Goal: Task Accomplishment & Management: Use online tool/utility

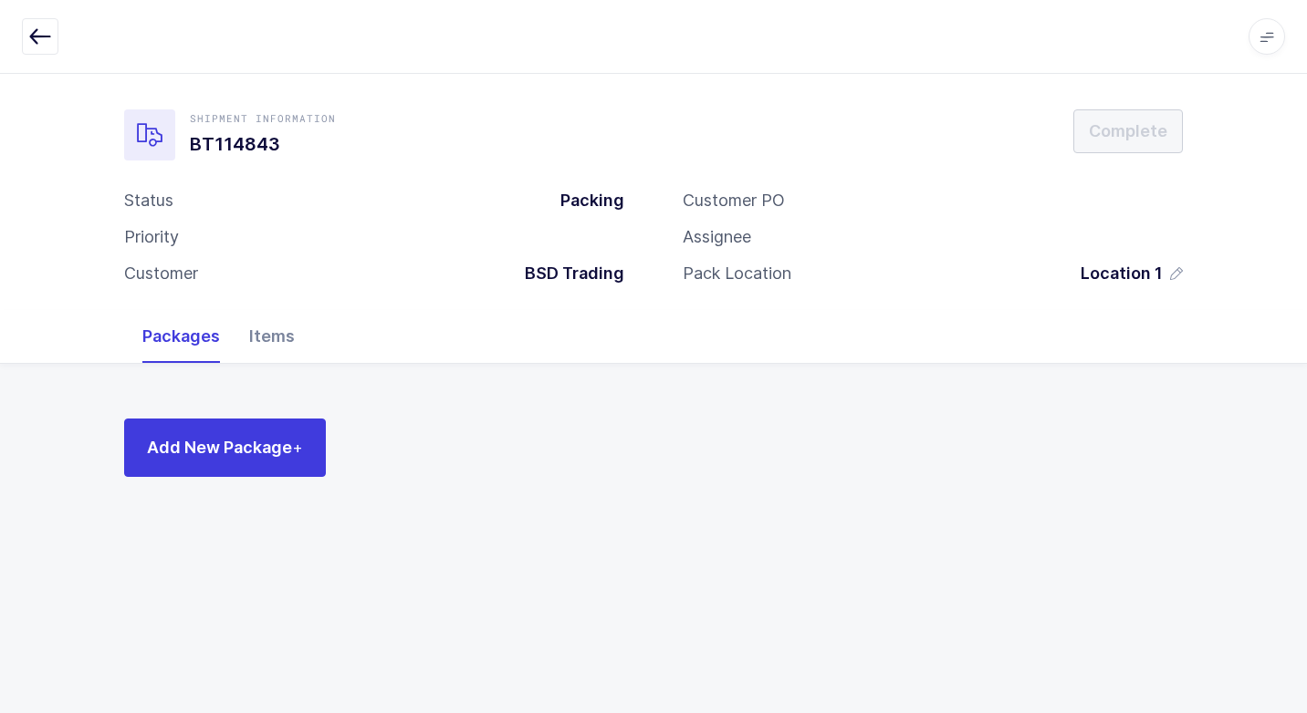
click at [255, 344] on div "Items" at bounding box center [271, 336] width 75 height 53
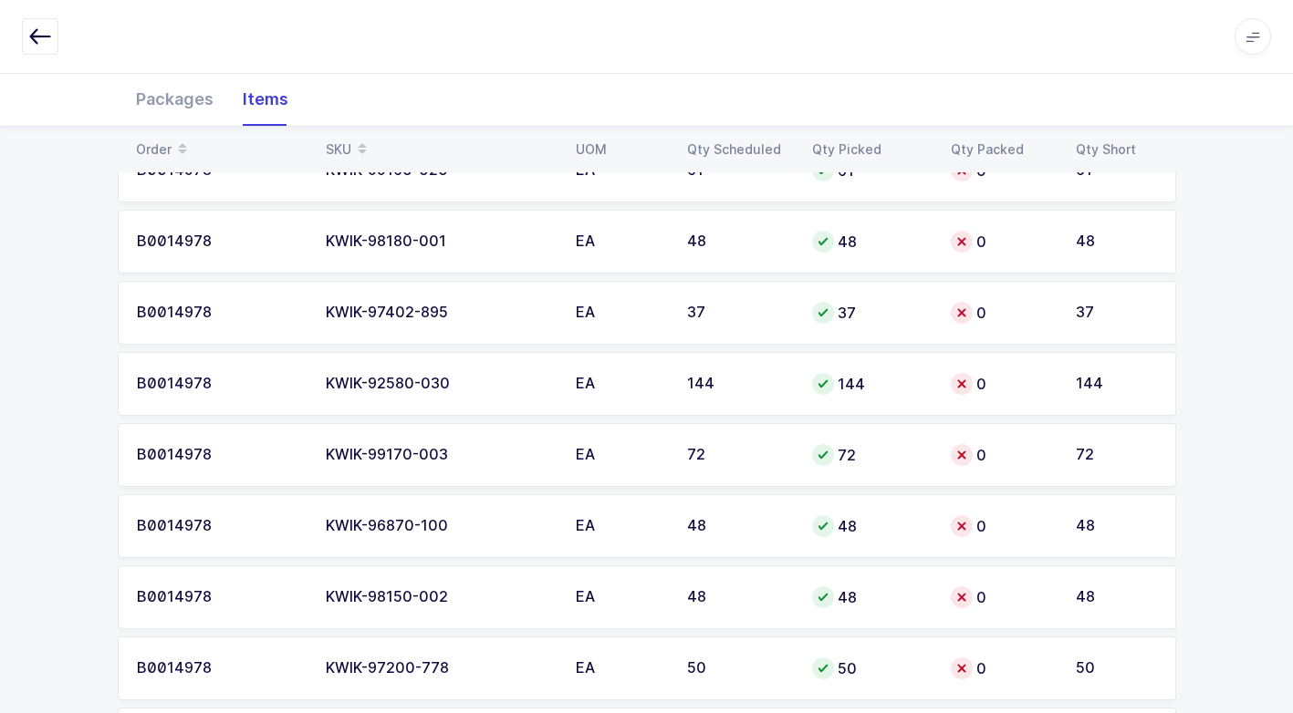
scroll to position [639, 0]
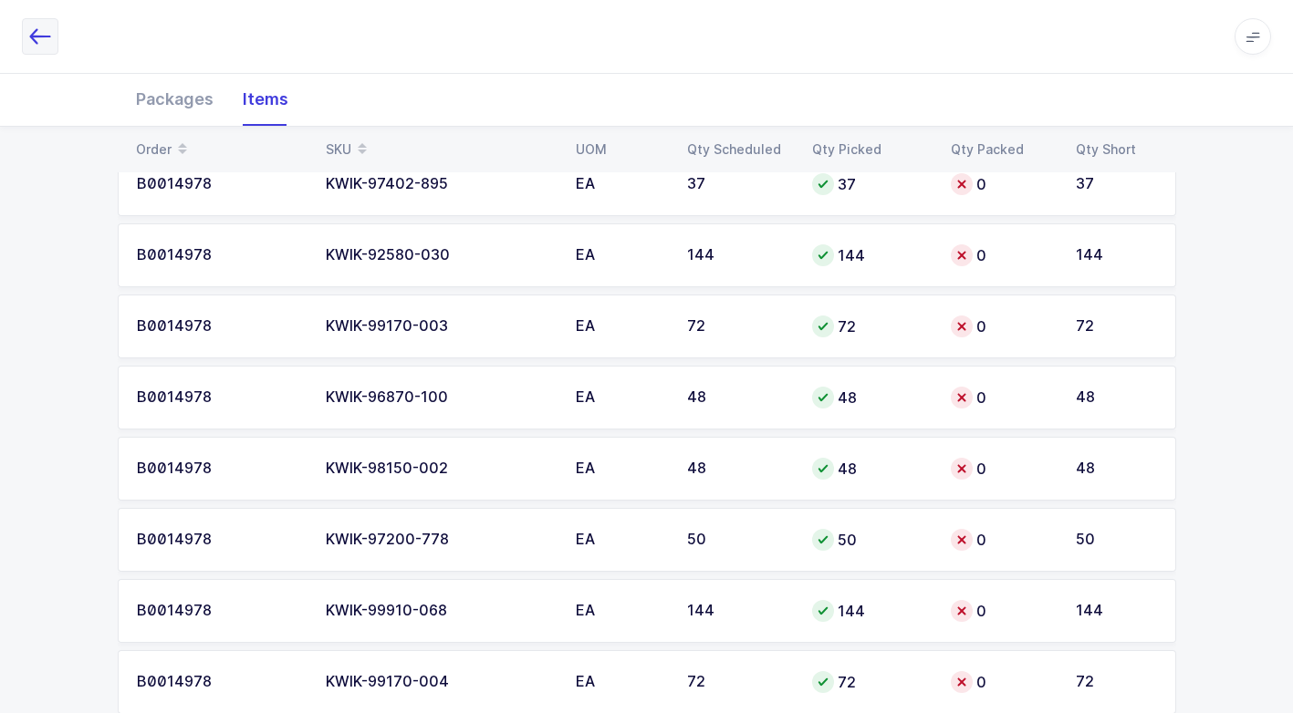
click at [33, 39] on icon "button" at bounding box center [40, 37] width 22 height 22
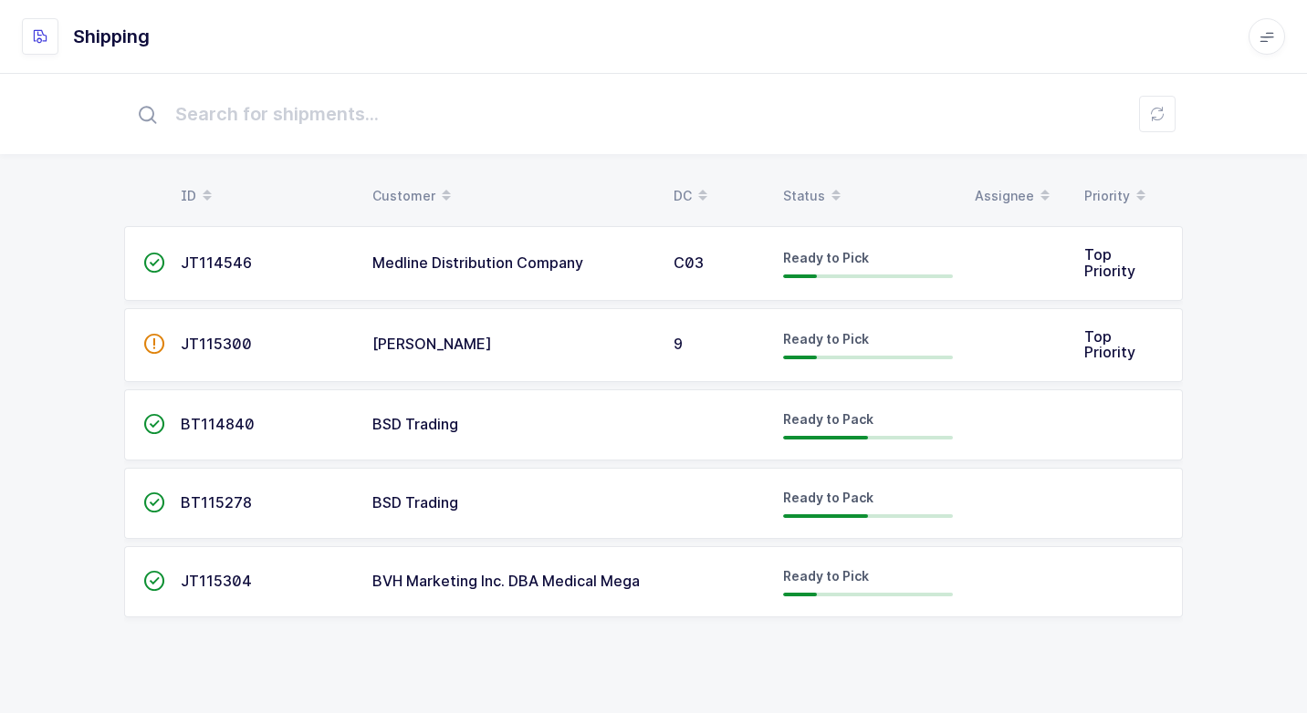
click at [640, 442] on td "BSD Trading" at bounding box center [511, 425] width 301 height 71
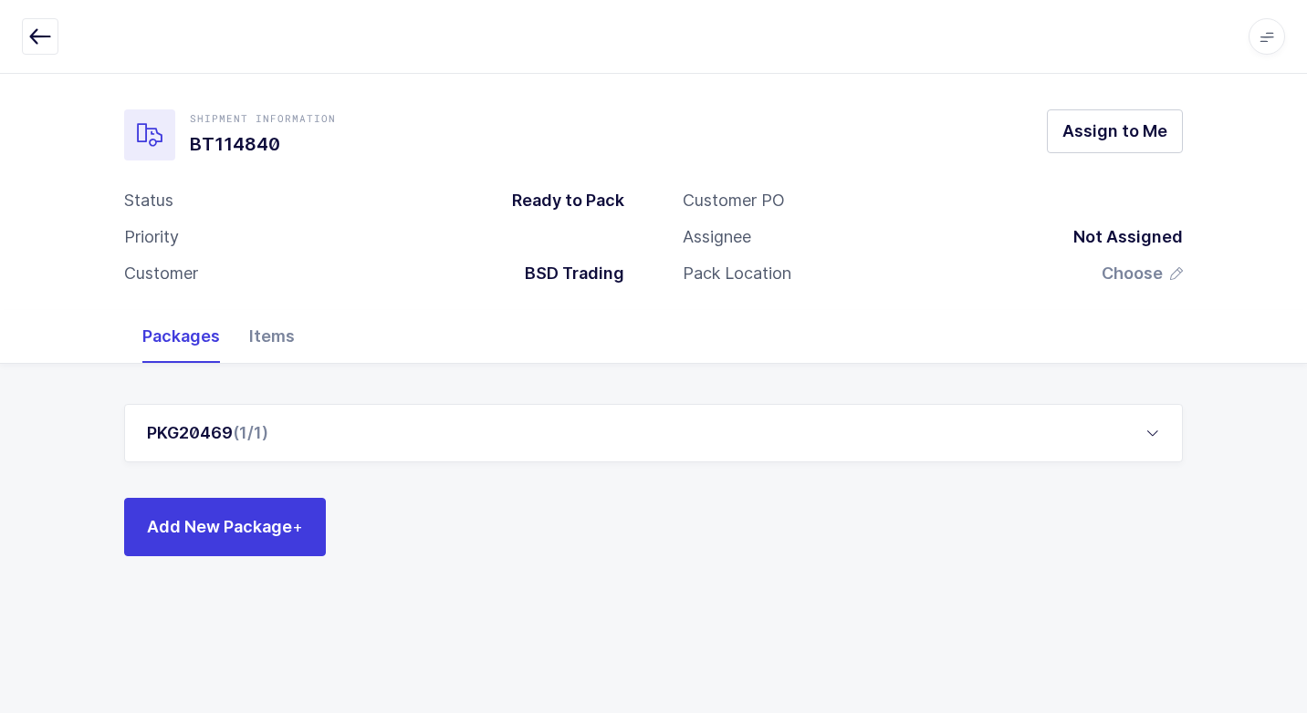
click at [270, 331] on div "Items" at bounding box center [271, 336] width 75 height 53
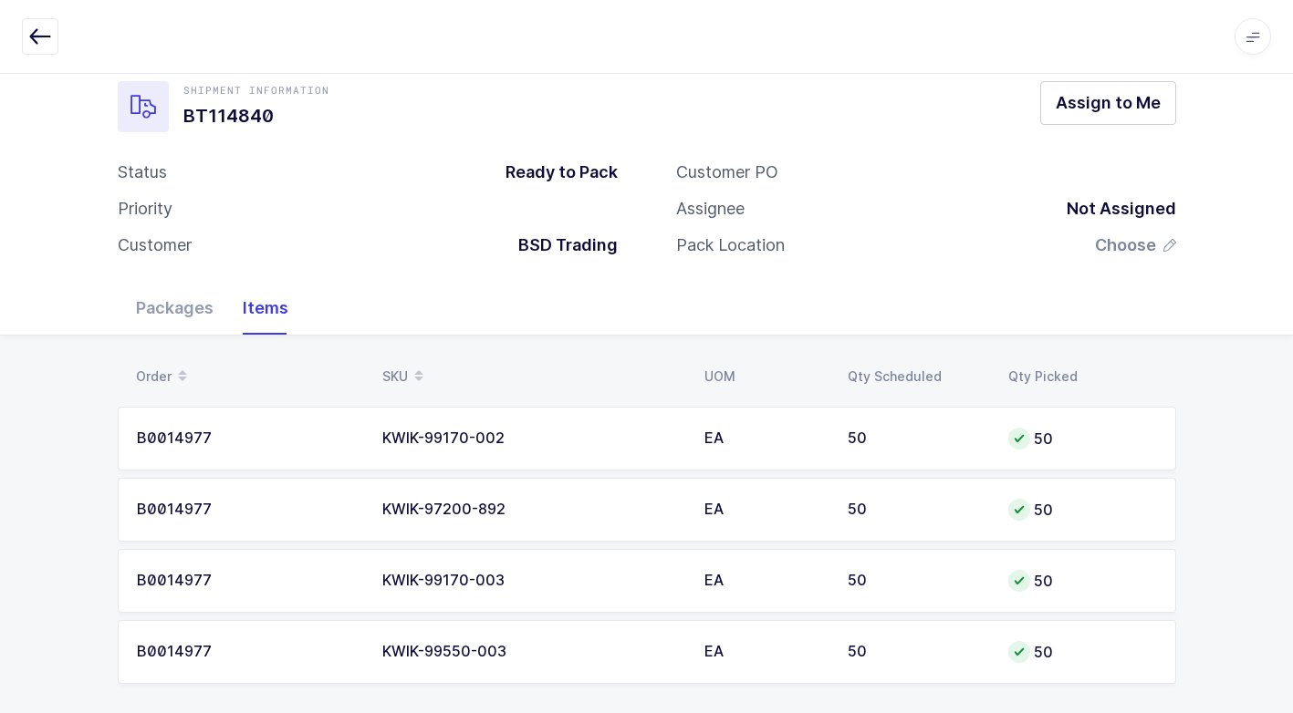
scroll to position [43, 0]
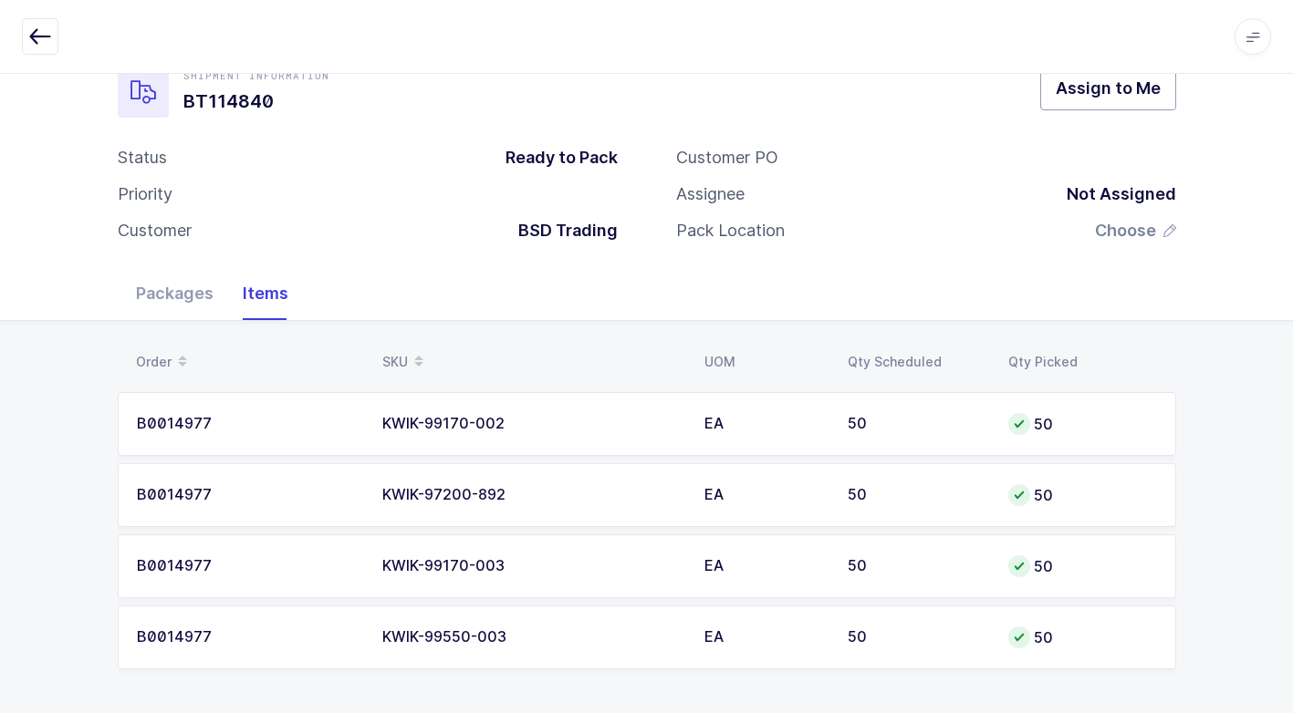
click at [1110, 95] on span "Assign to Me" at bounding box center [1108, 88] width 105 height 23
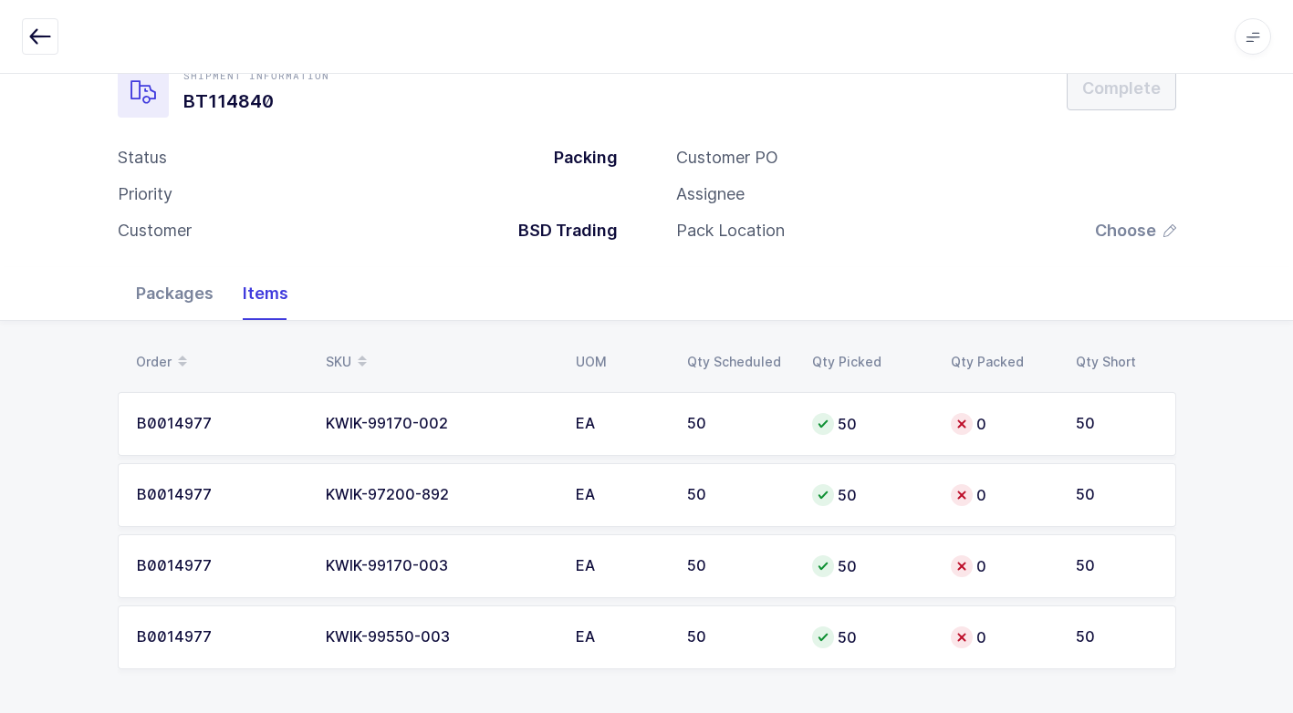
click at [168, 302] on div "Packages" at bounding box center [174, 293] width 107 height 53
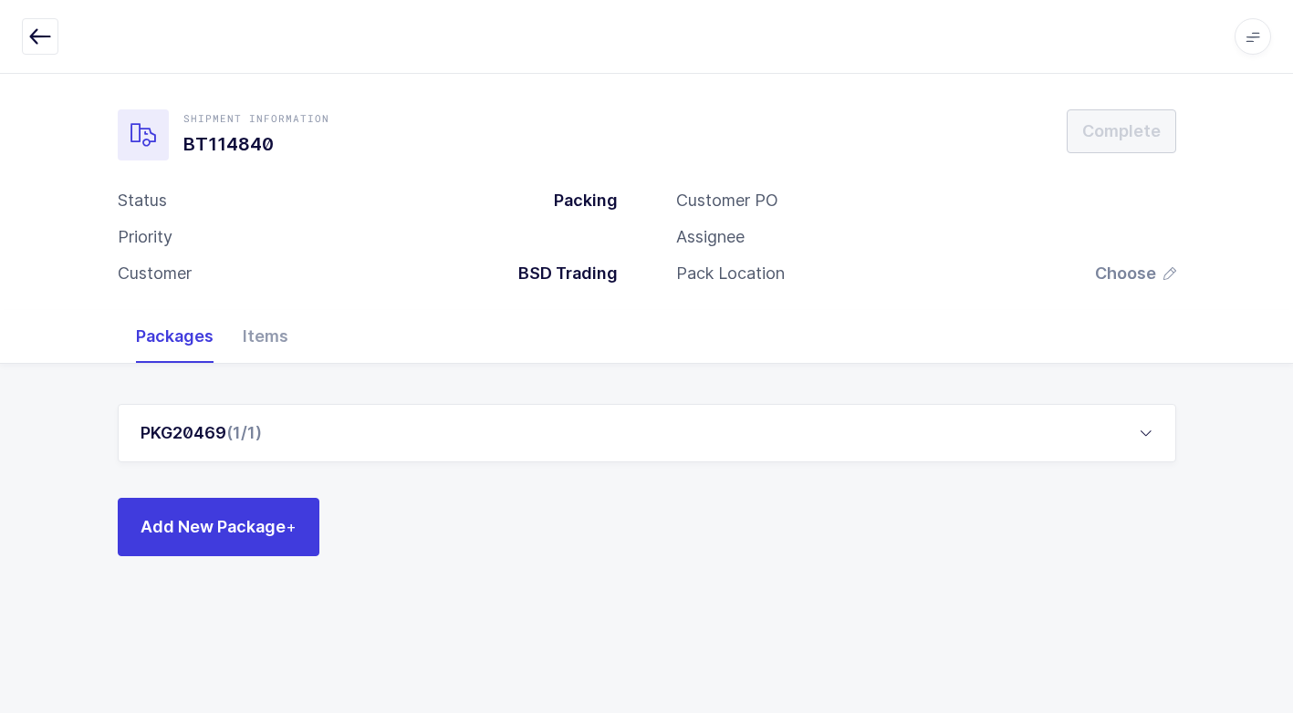
scroll to position [0, 0]
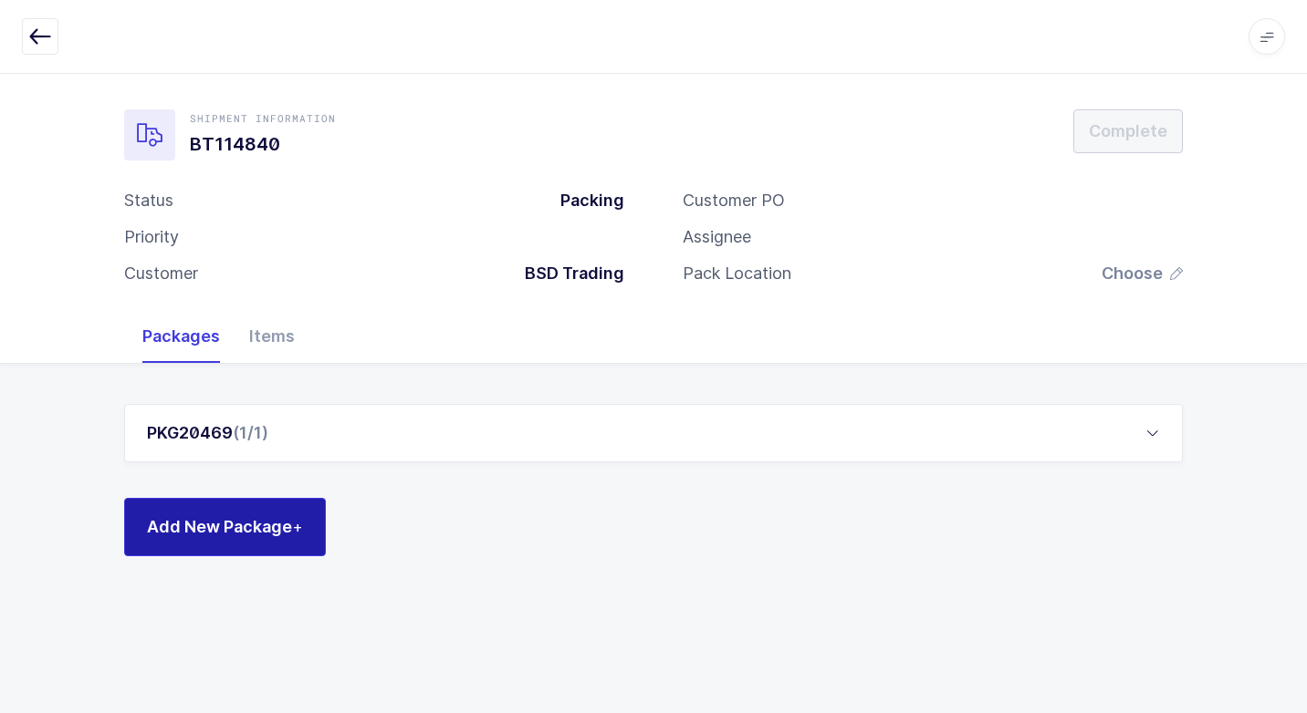
click at [257, 528] on span "Add New Package +" at bounding box center [225, 526] width 156 height 23
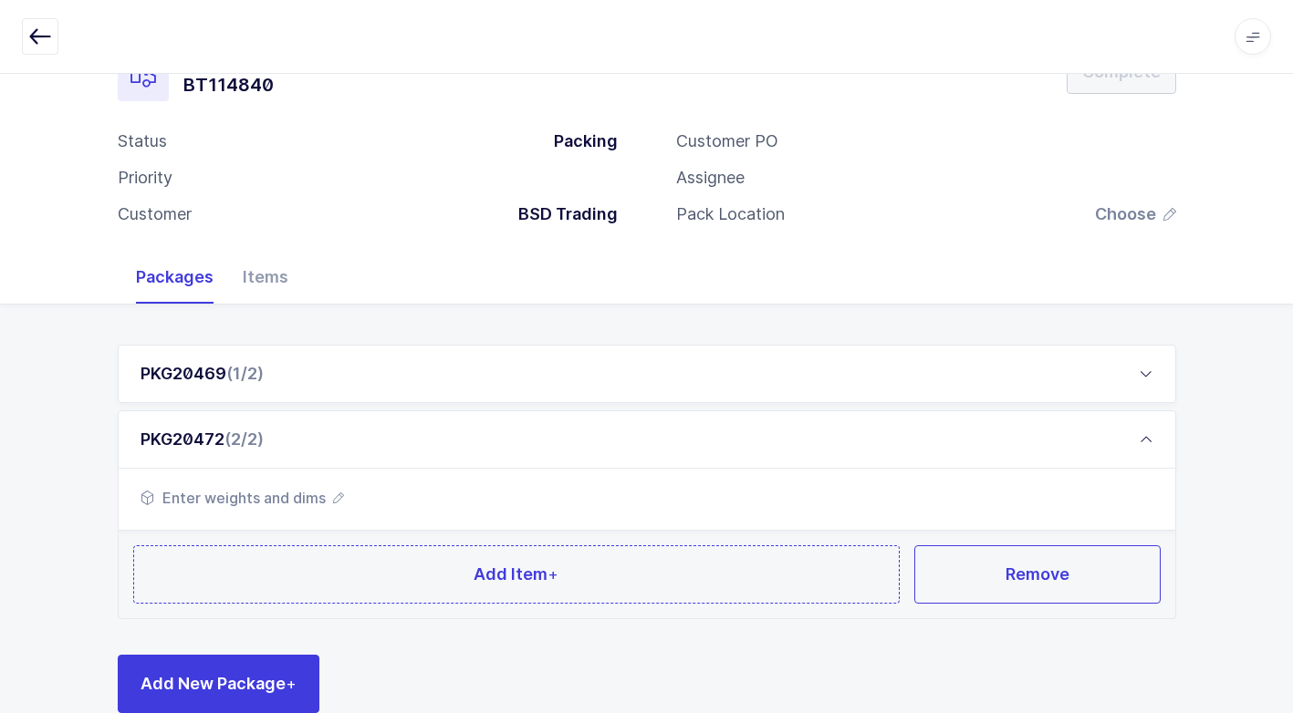
scroll to position [91, 0]
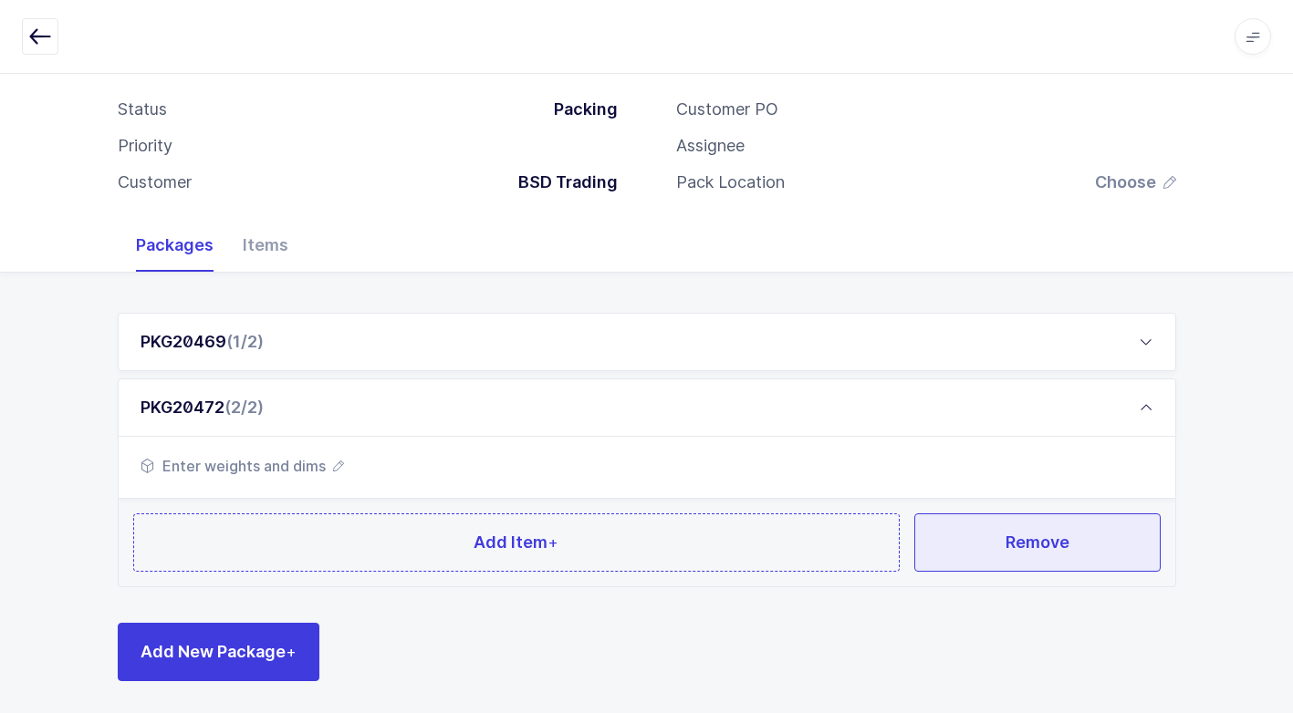
click at [1014, 559] on button "Remove" at bounding box center [1037, 543] width 246 height 58
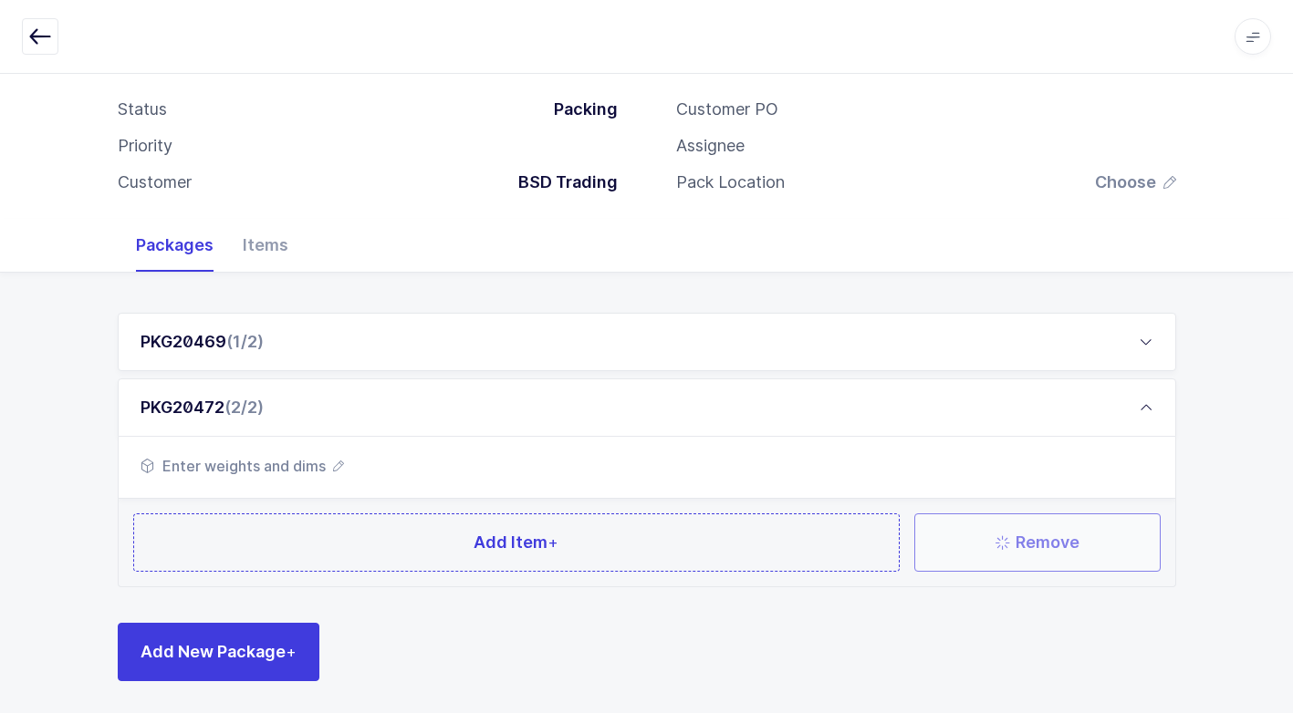
scroll to position [0, 0]
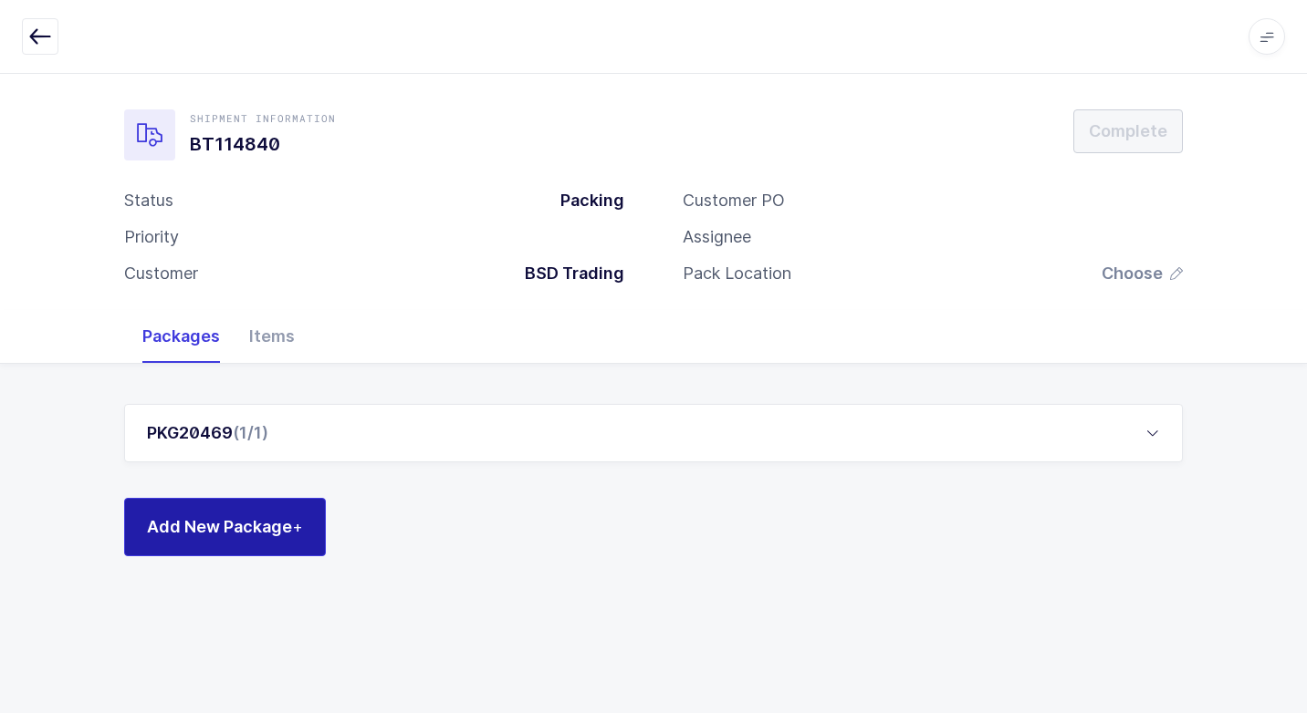
click at [289, 522] on span "Add New Package +" at bounding box center [225, 526] width 156 height 23
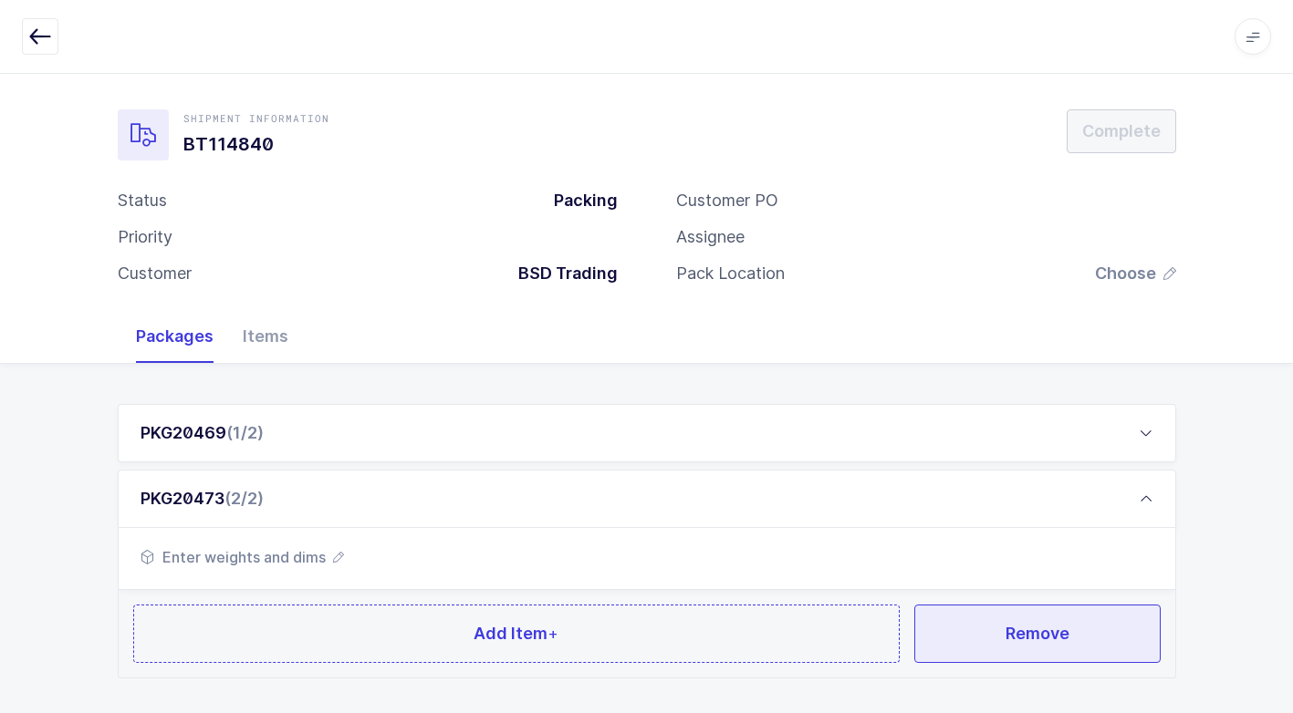
click at [1000, 621] on button "Remove" at bounding box center [1037, 634] width 246 height 58
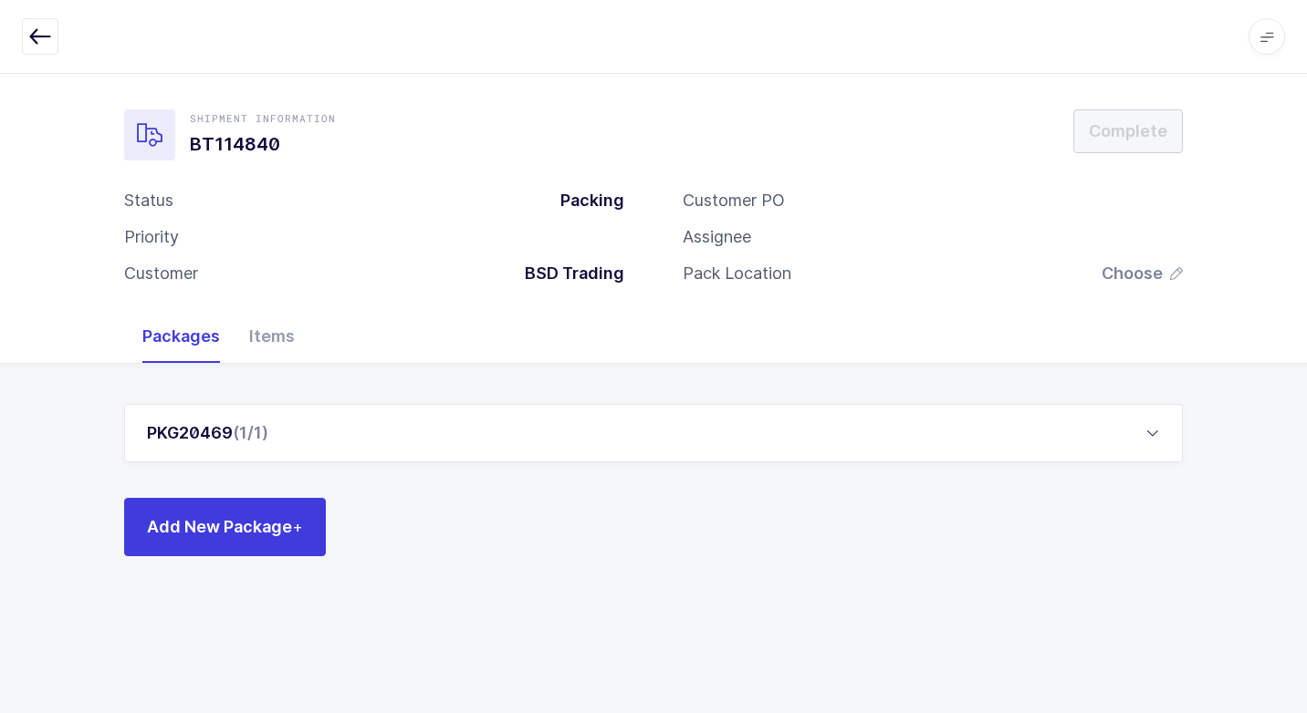
click at [373, 442] on div "PKG20469 (1/1)" at bounding box center [653, 433] width 1058 height 58
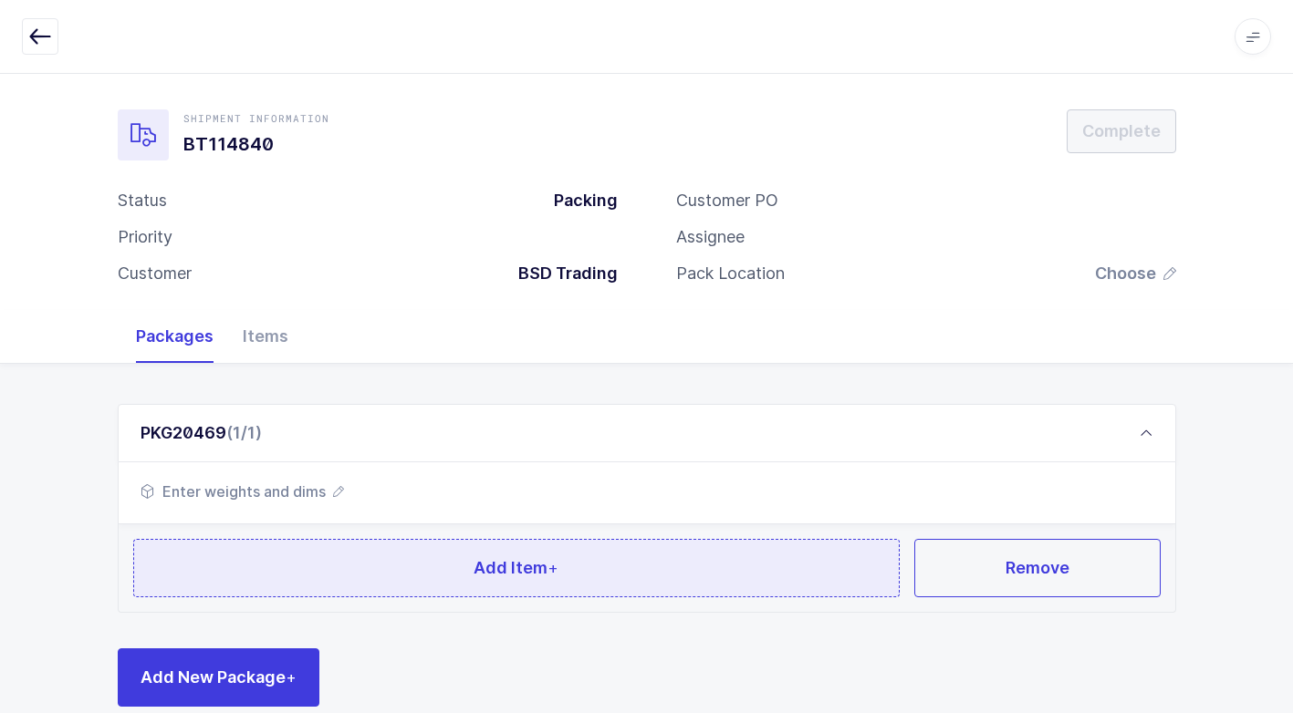
click at [417, 557] on button "Add Item +" at bounding box center [516, 568] width 767 height 58
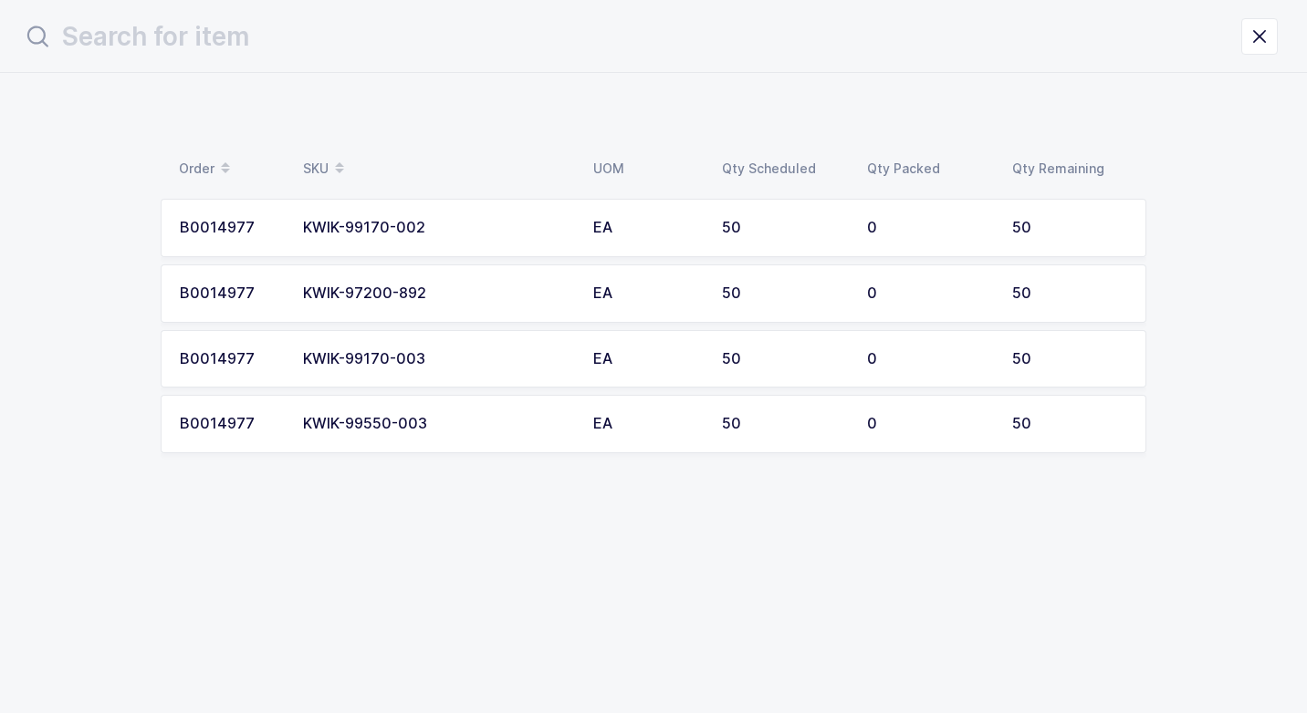
click at [454, 226] on div "KWIK-99170-002" at bounding box center [437, 228] width 268 height 16
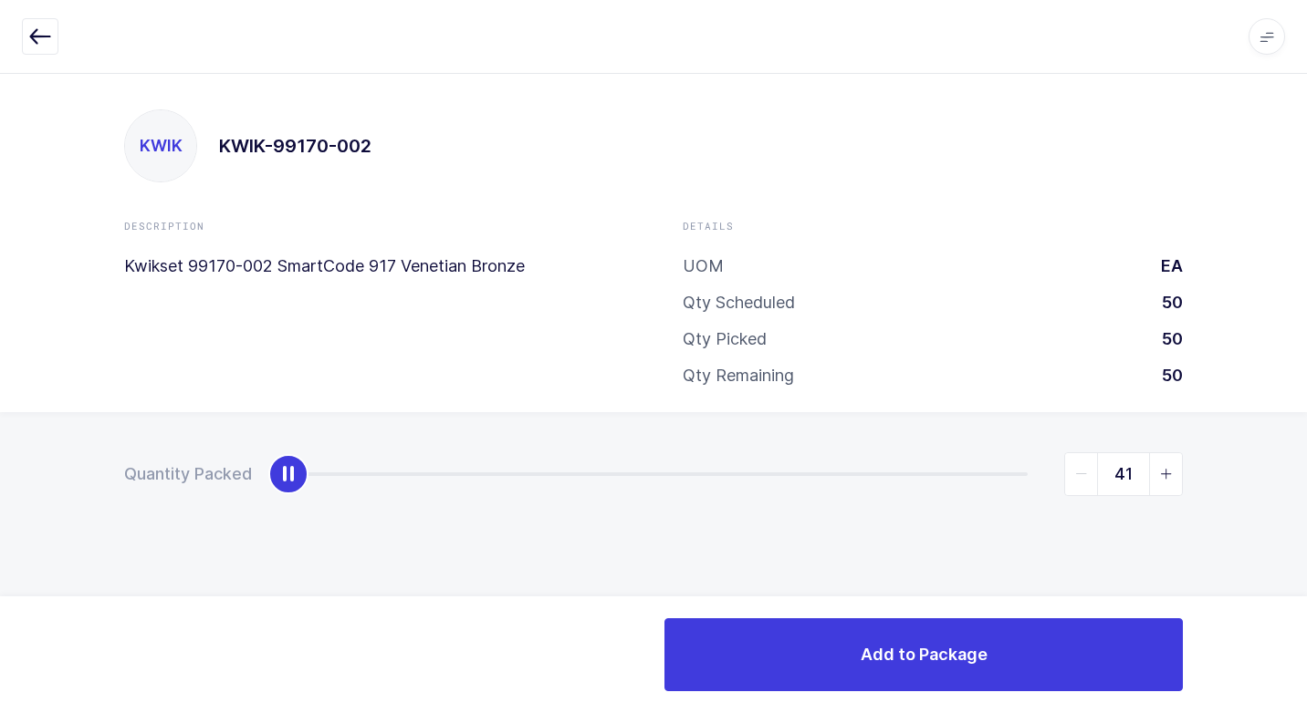
type input "50"
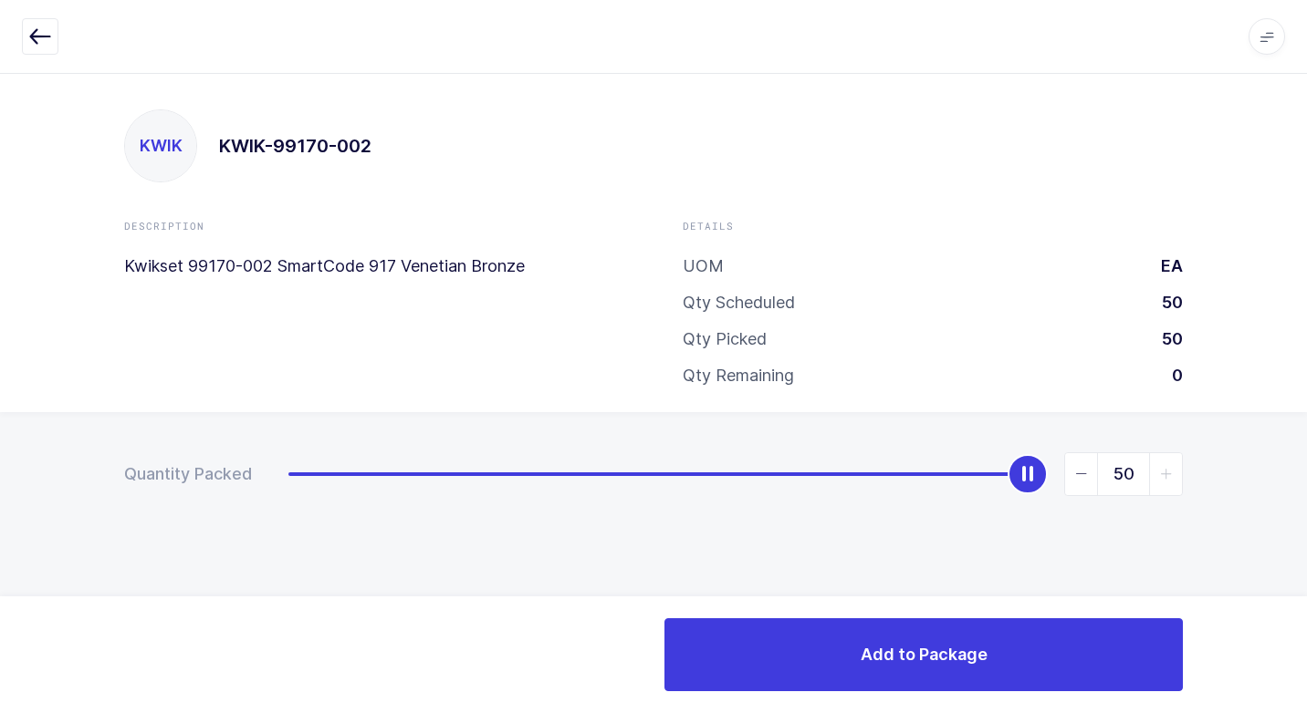
drag, startPoint x: 1309, startPoint y: 462, endPoint x: 1279, endPoint y: 505, distance: 52.4
click at [1306, 483] on html "Apps Core [GEOGRAPHIC_DATA] Admin Mission Control Purchasing [PERSON_NAME] Logo…" at bounding box center [653, 356] width 1307 height 713
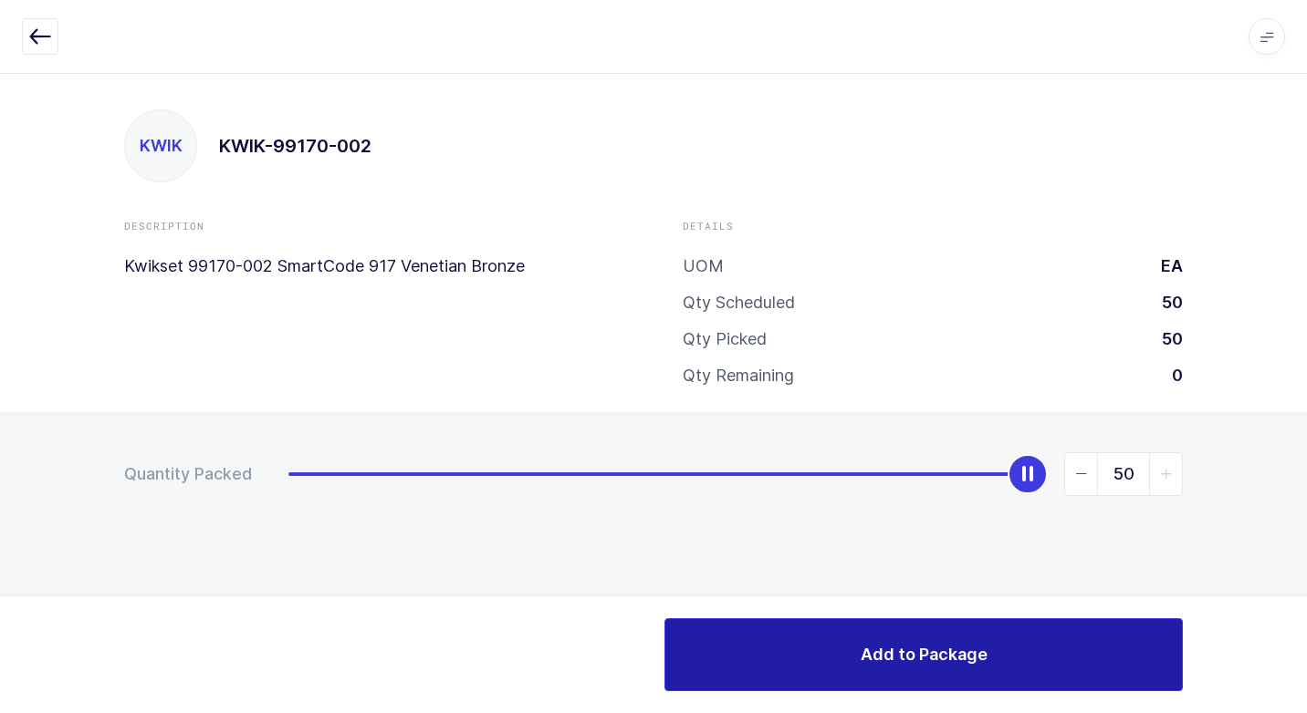
drag, startPoint x: 790, startPoint y: 646, endPoint x: 629, endPoint y: 626, distance: 162.7
click at [789, 646] on button "Add to Package" at bounding box center [923, 655] width 518 height 73
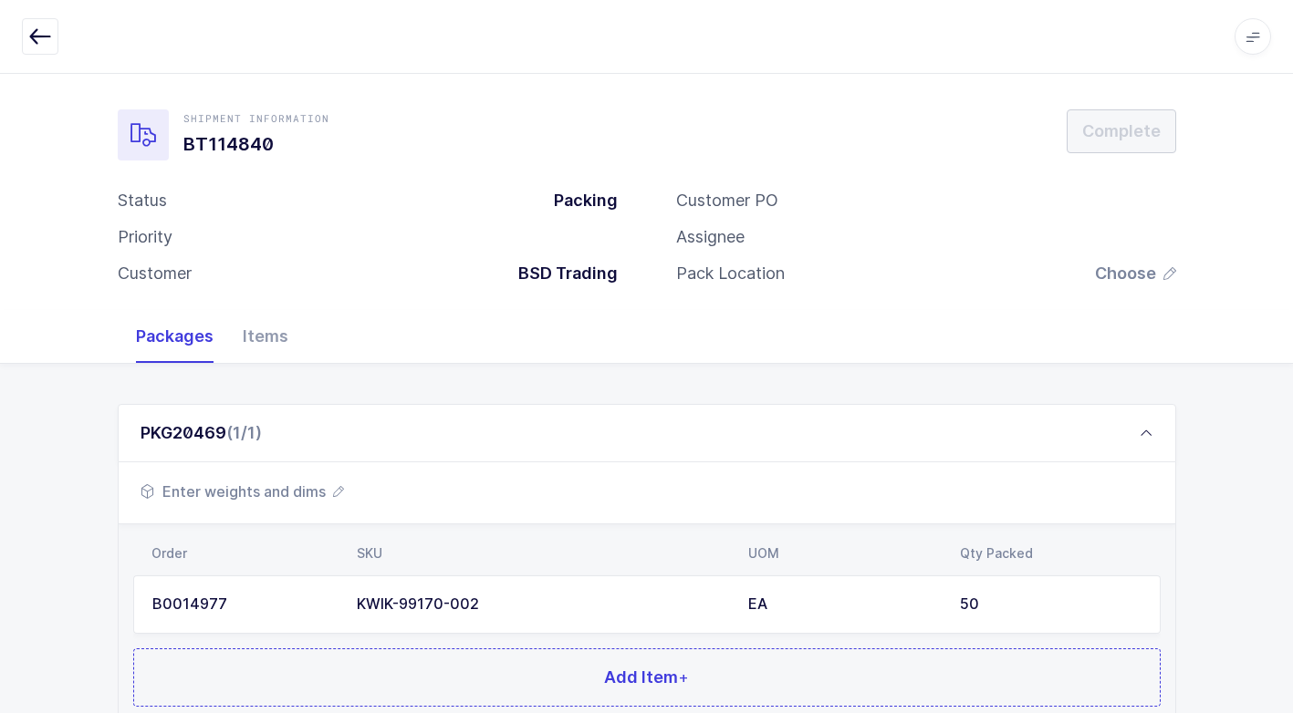
scroll to position [140, 0]
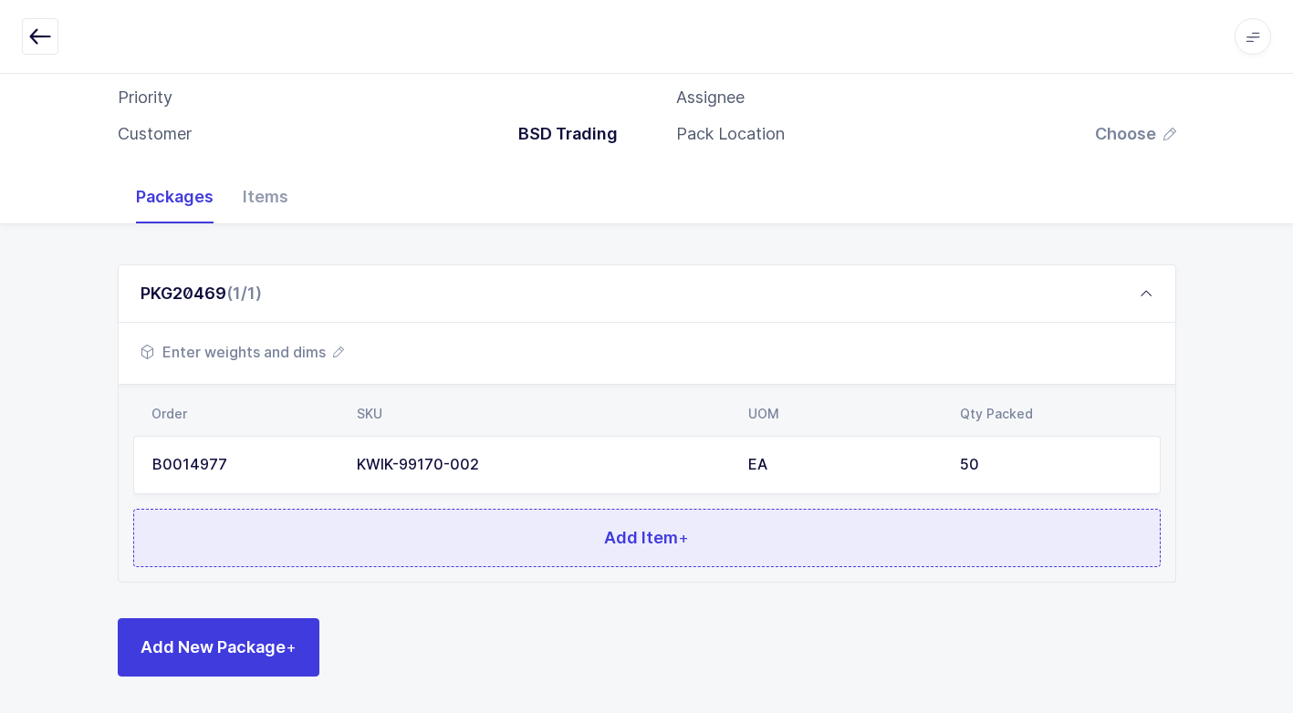
click at [495, 526] on button "Add Item +" at bounding box center [646, 538] width 1027 height 58
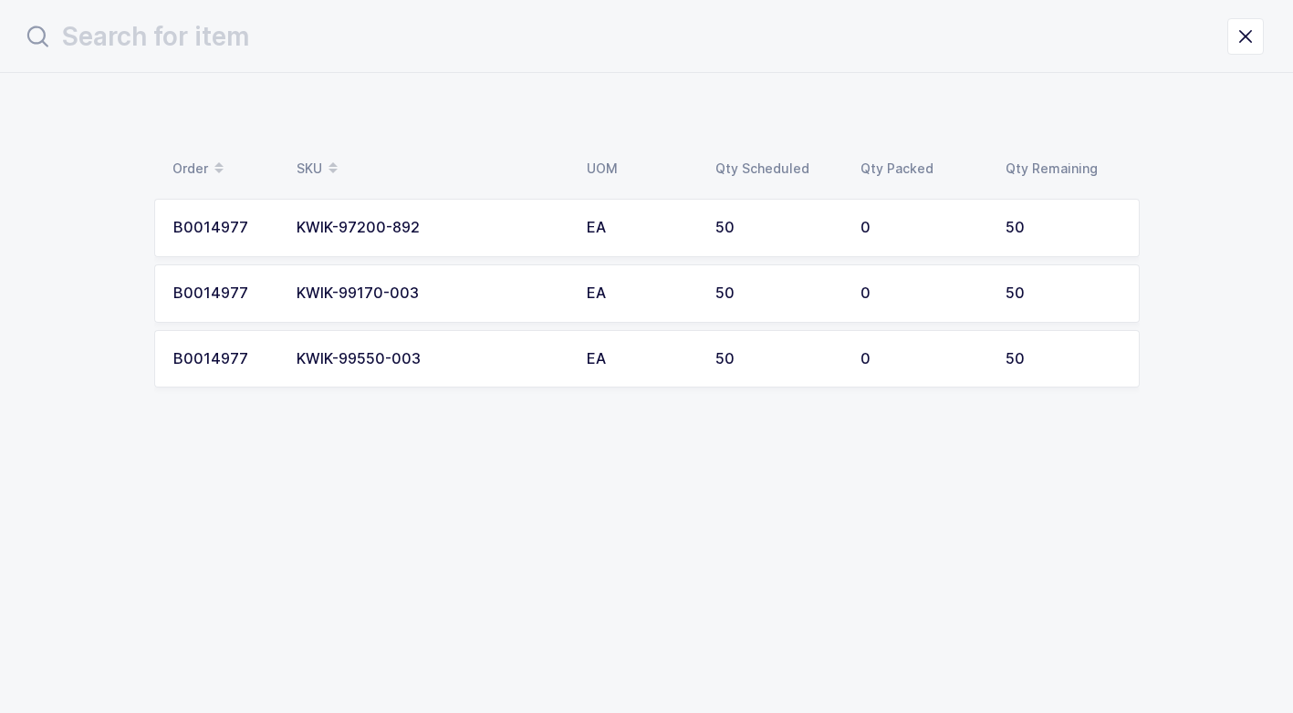
scroll to position [0, 0]
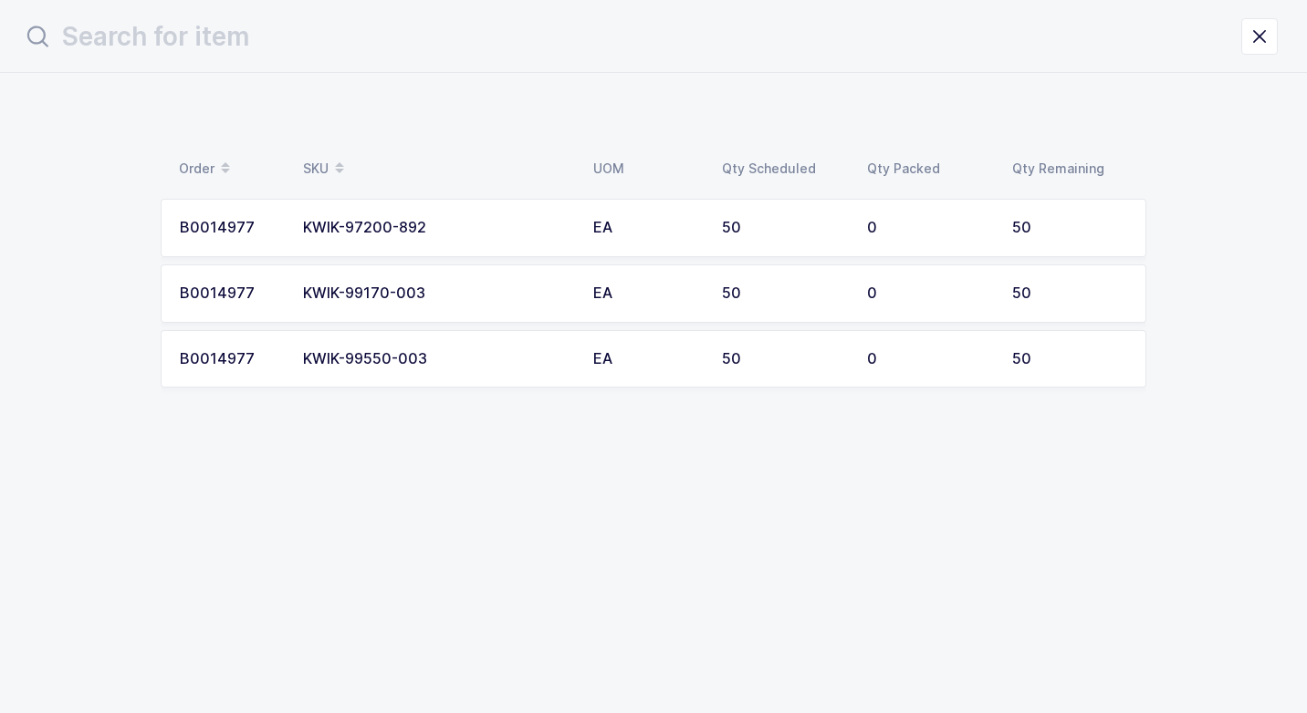
click at [506, 235] on div "KWIK-97200-892" at bounding box center [437, 228] width 268 height 16
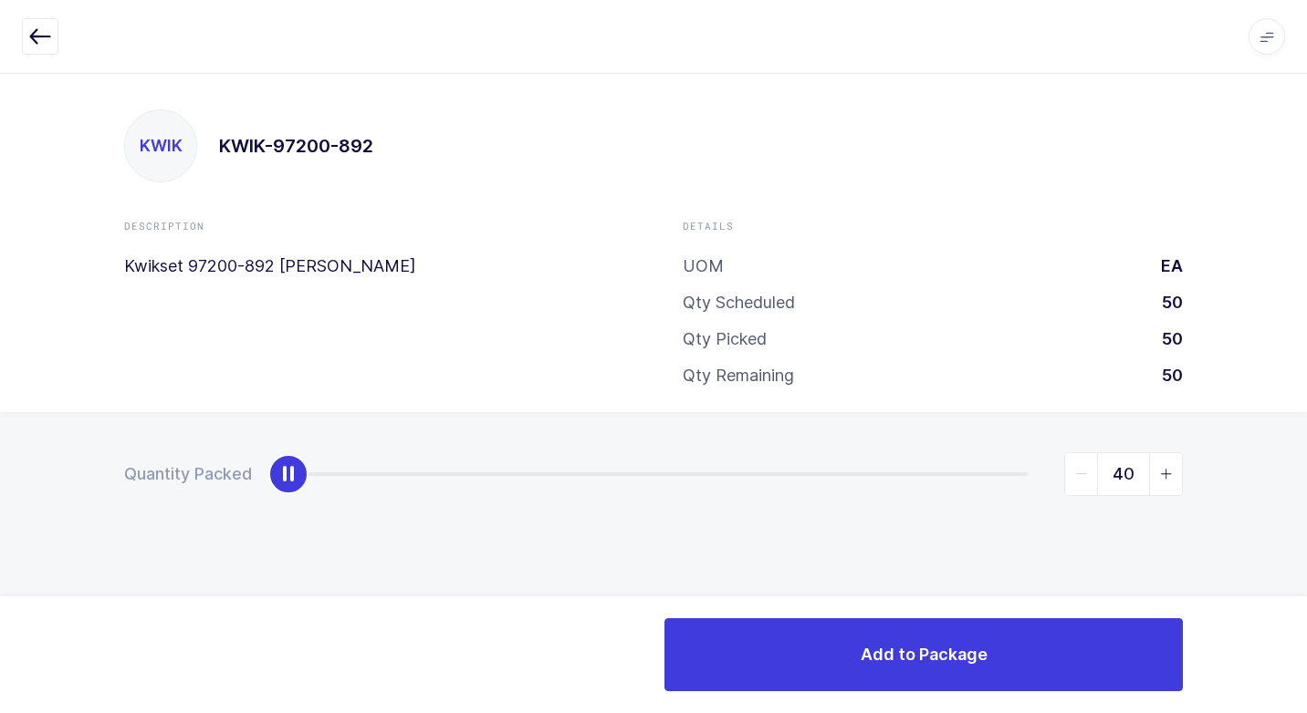
type input "50"
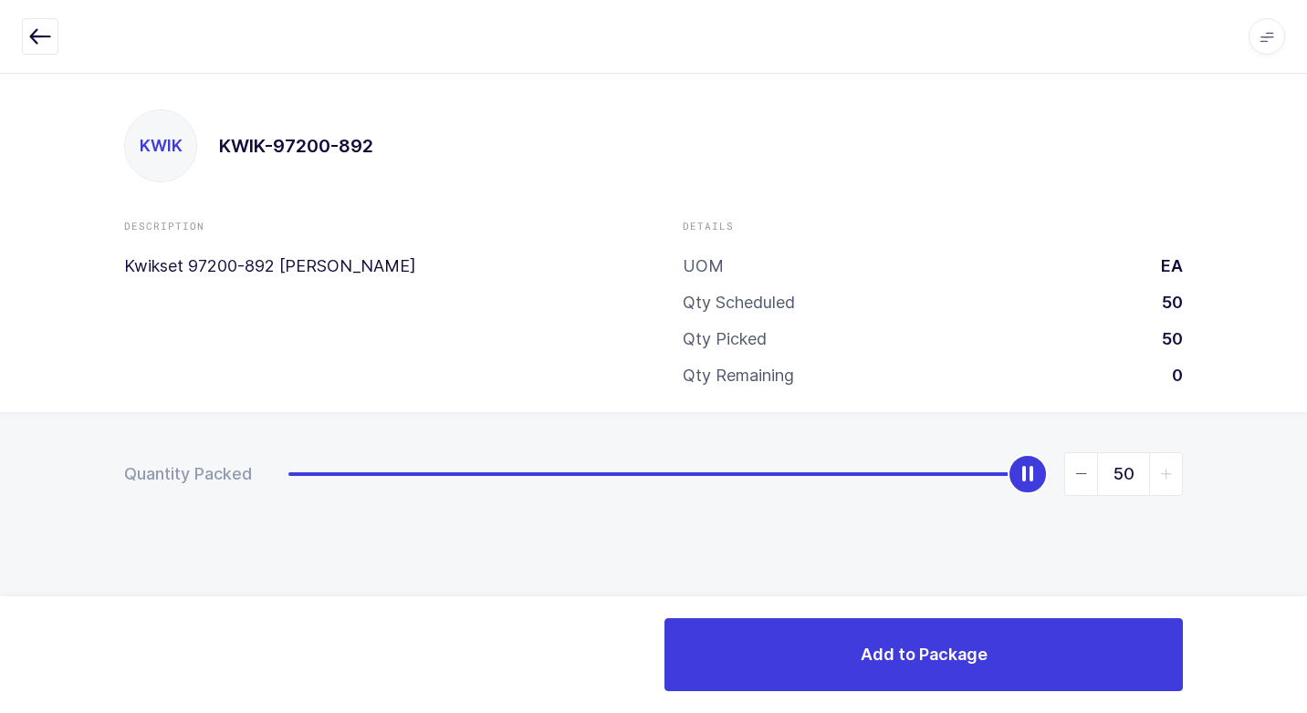
drag, startPoint x: 290, startPoint y: 482, endPoint x: 1309, endPoint y: 474, distance: 1019.1
click at [1306, 474] on html "Apps Core [GEOGRAPHIC_DATA] Admin Mission Control Purchasing [PERSON_NAME] Logo…" at bounding box center [653, 356] width 1307 height 713
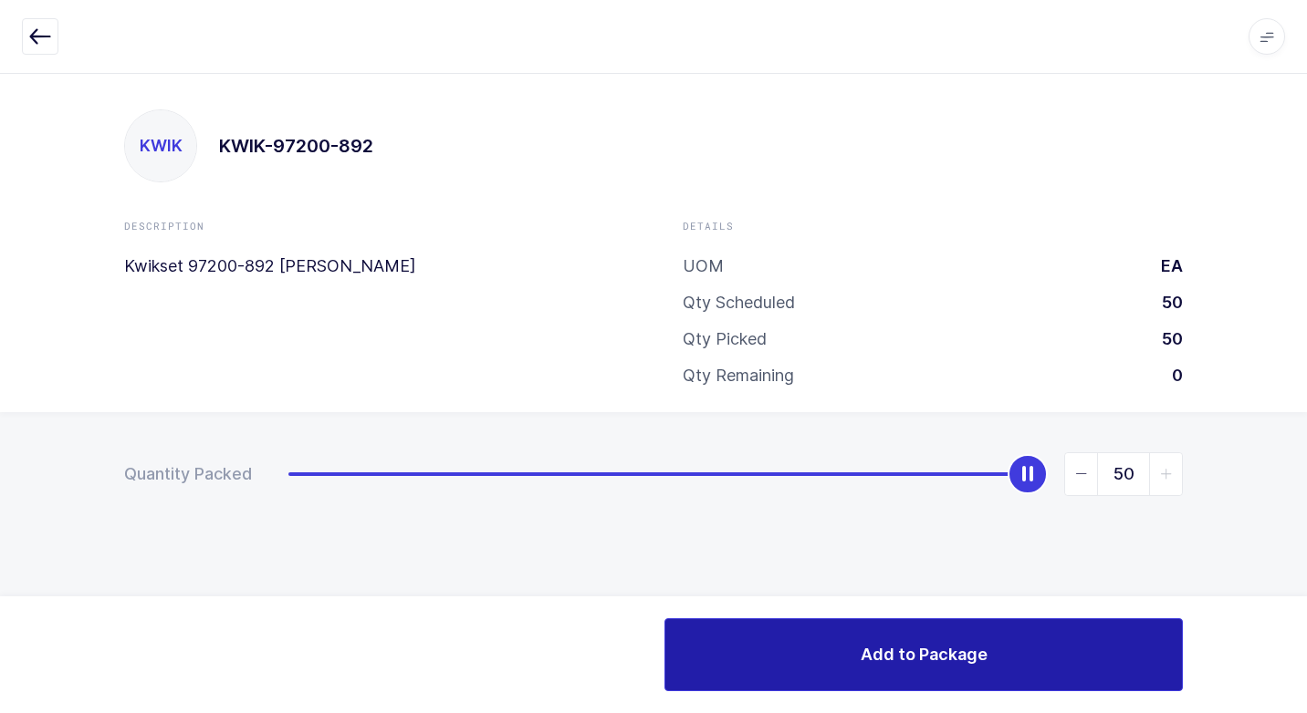
drag, startPoint x: 859, startPoint y: 666, endPoint x: 759, endPoint y: 639, distance: 103.1
click at [854, 661] on button "Add to Package" at bounding box center [923, 655] width 518 height 73
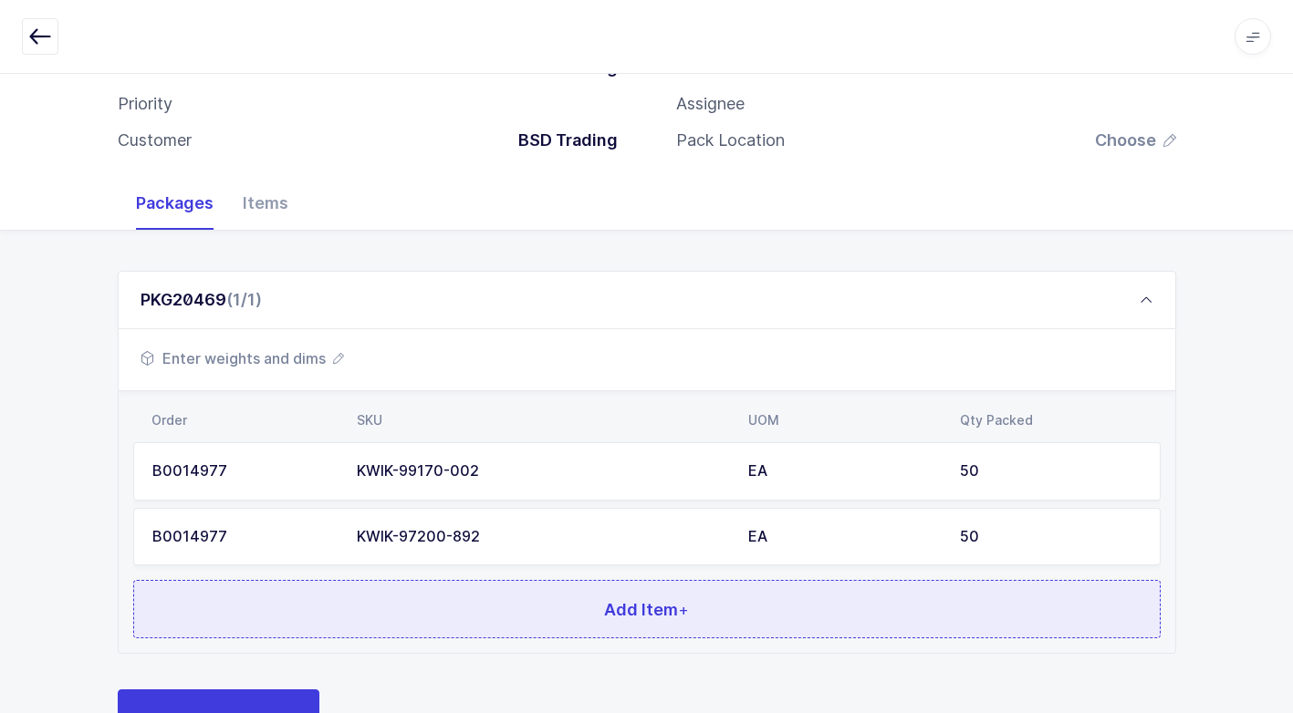
scroll to position [204, 0]
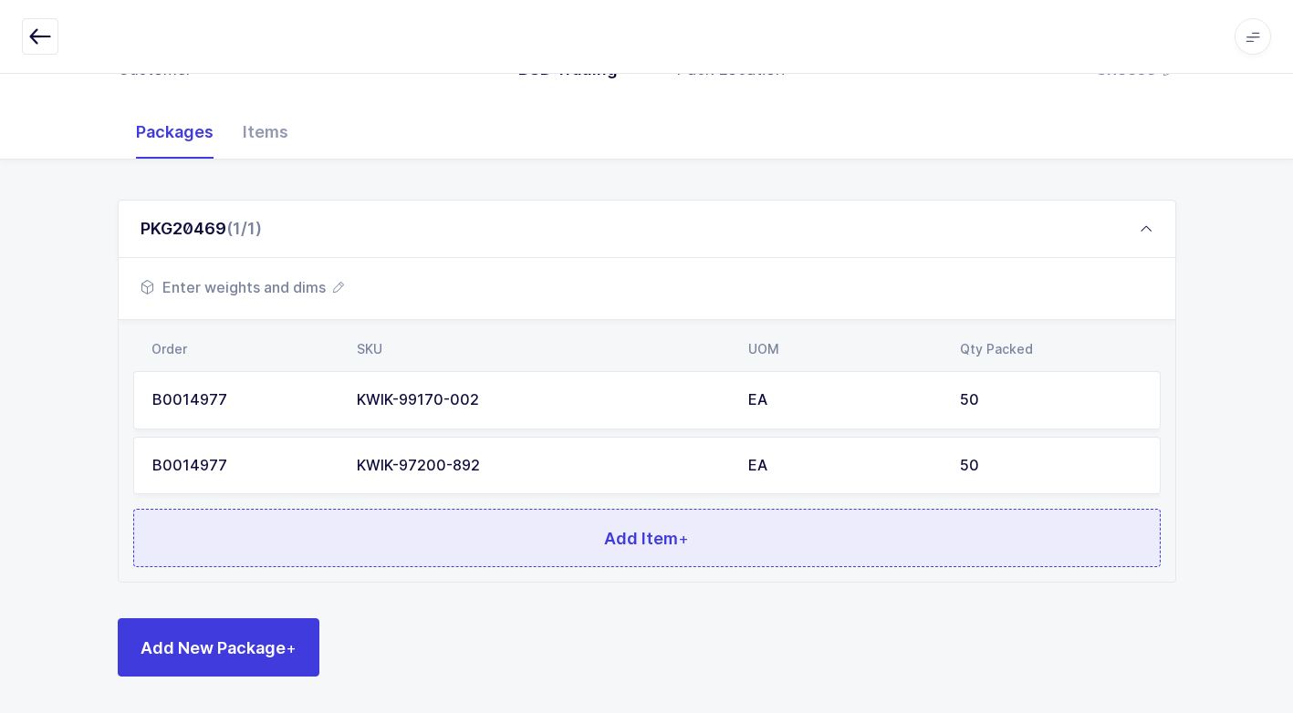
click at [655, 537] on span "Add Item +" at bounding box center [646, 538] width 85 height 23
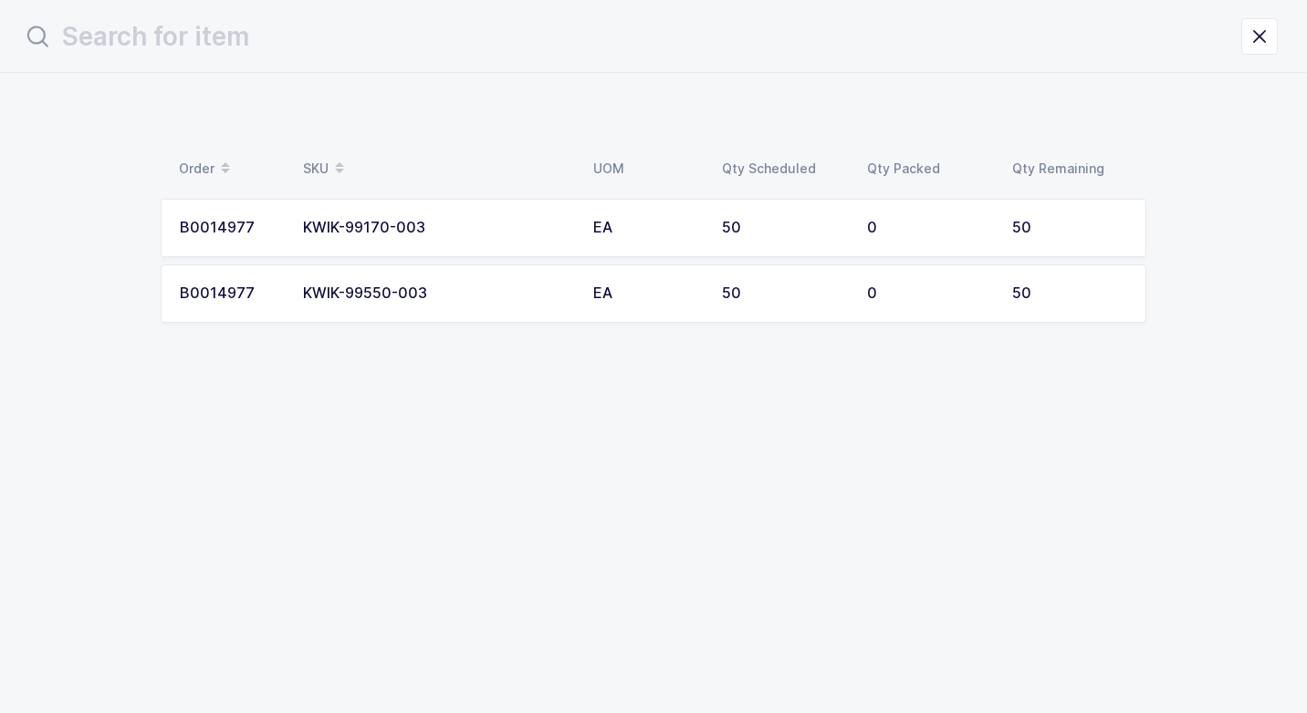
click at [530, 234] on div "KWIK-99170-003" at bounding box center [437, 228] width 268 height 16
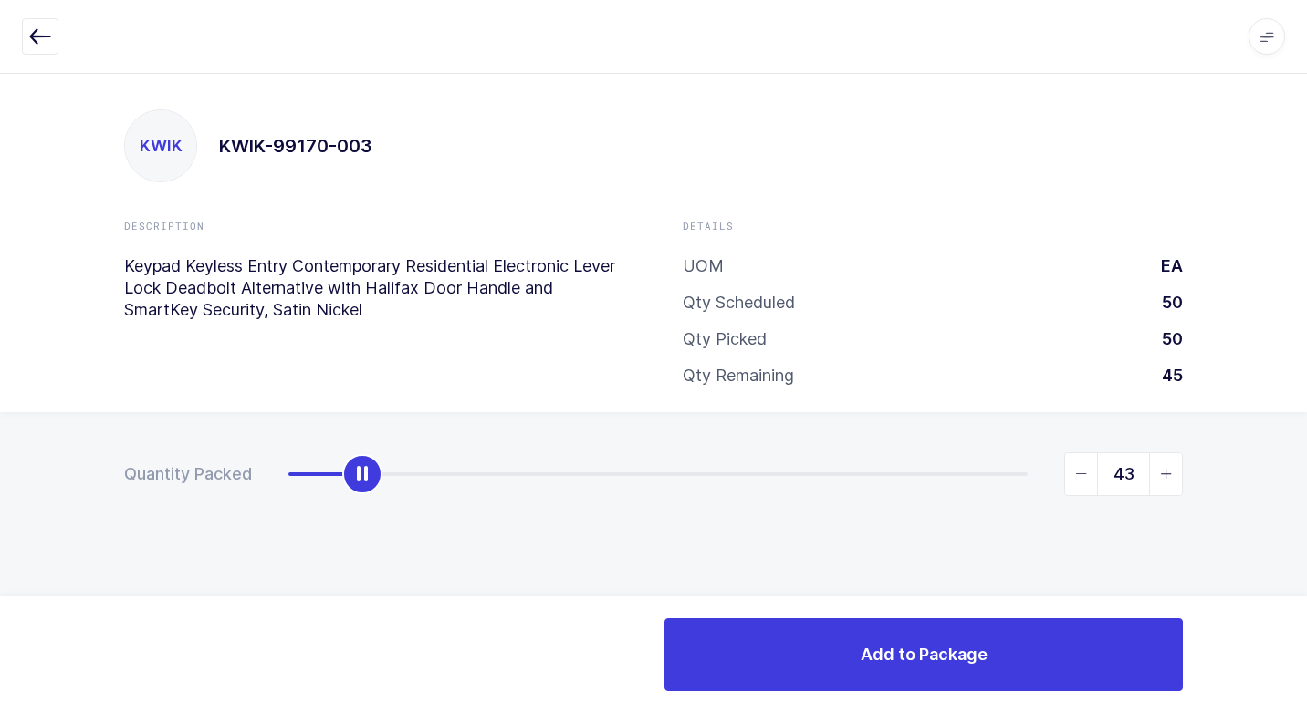
type input "50"
drag, startPoint x: 286, startPoint y: 472, endPoint x: 1309, endPoint y: 426, distance: 1023.8
click at [1306, 426] on html "Apps Core [GEOGRAPHIC_DATA] Admin Mission Control Purchasing [PERSON_NAME] Logo…" at bounding box center [653, 356] width 1307 height 713
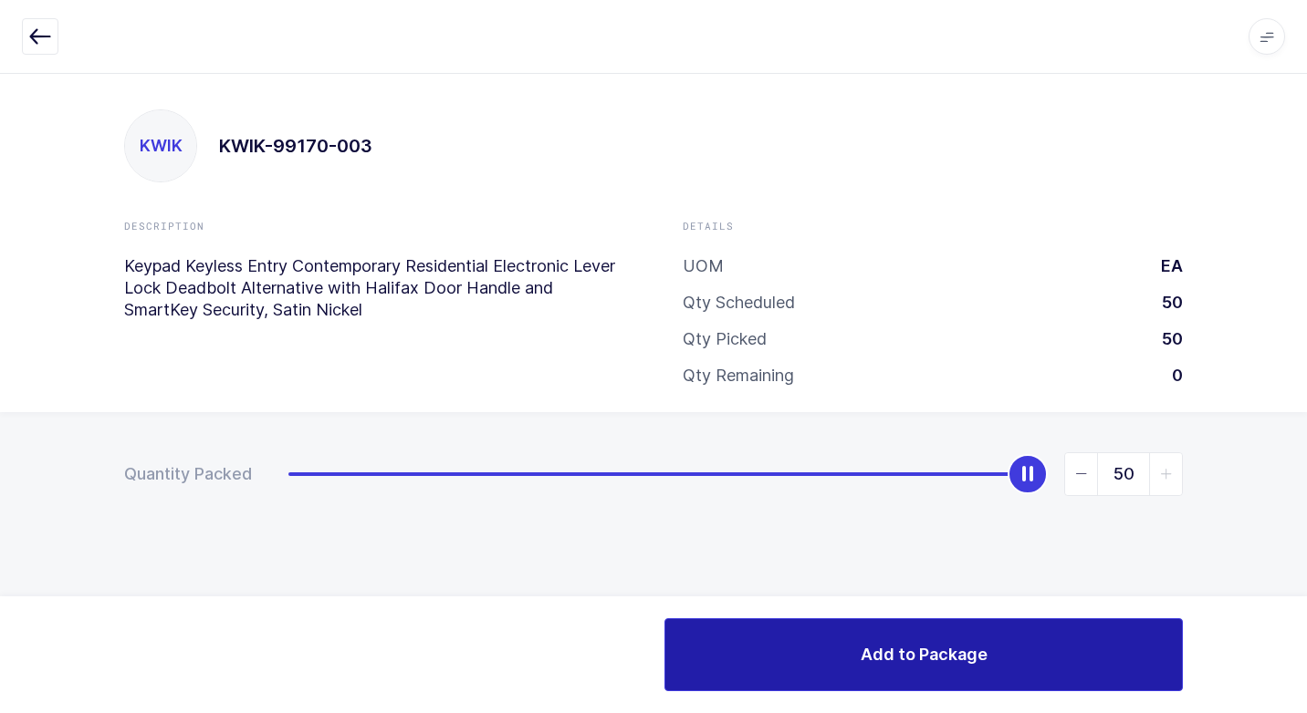
click at [806, 637] on button "Add to Package" at bounding box center [923, 655] width 518 height 73
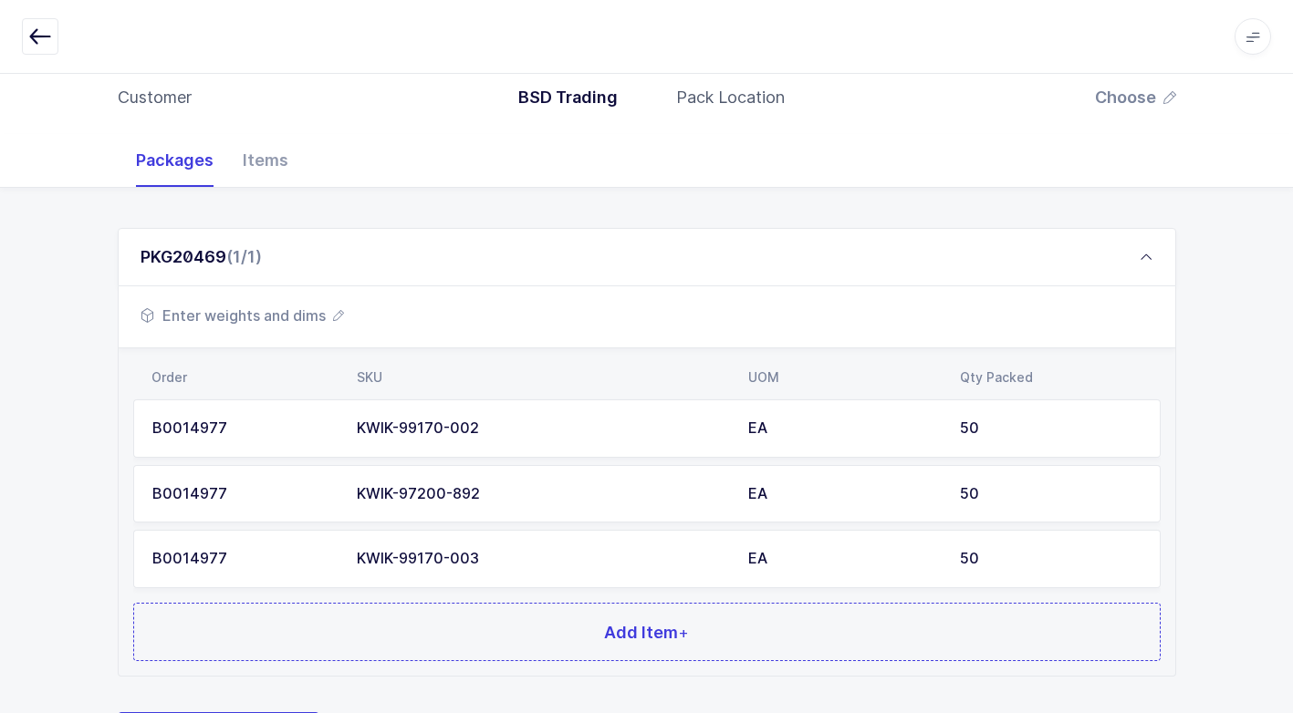
scroll to position [270, 0]
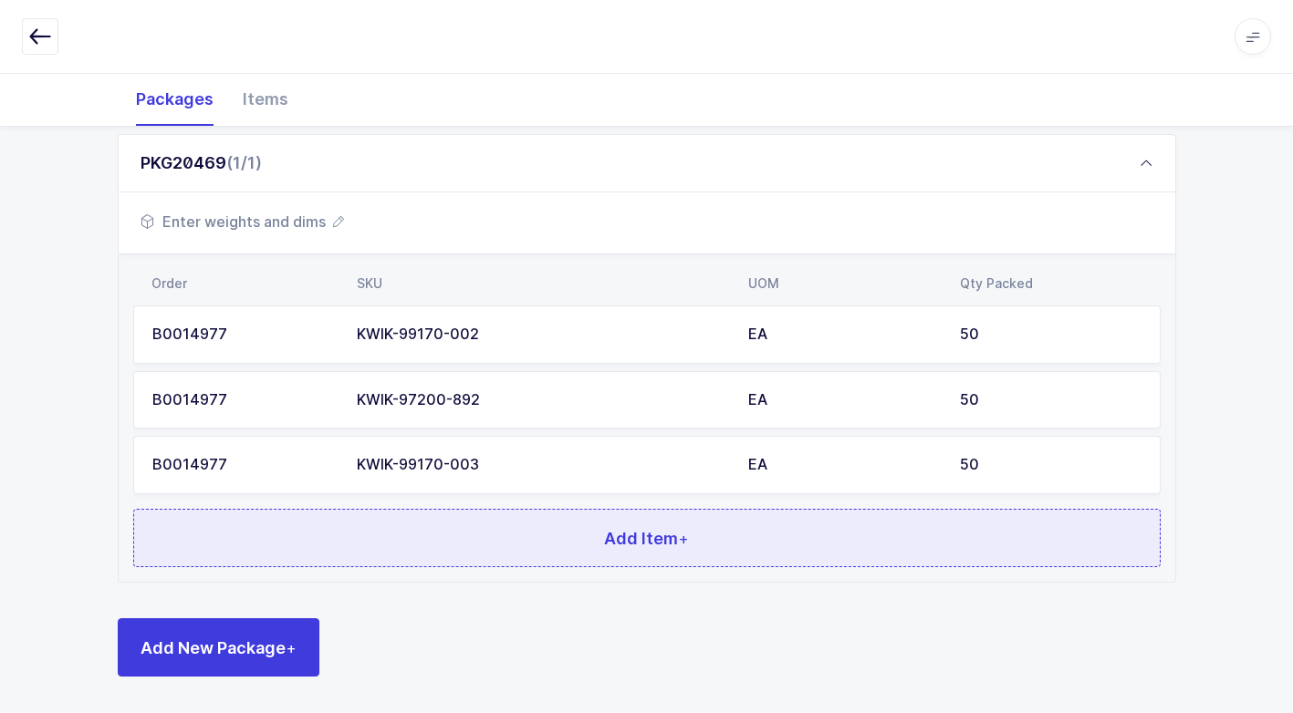
click at [442, 530] on button "Add Item +" at bounding box center [646, 538] width 1027 height 58
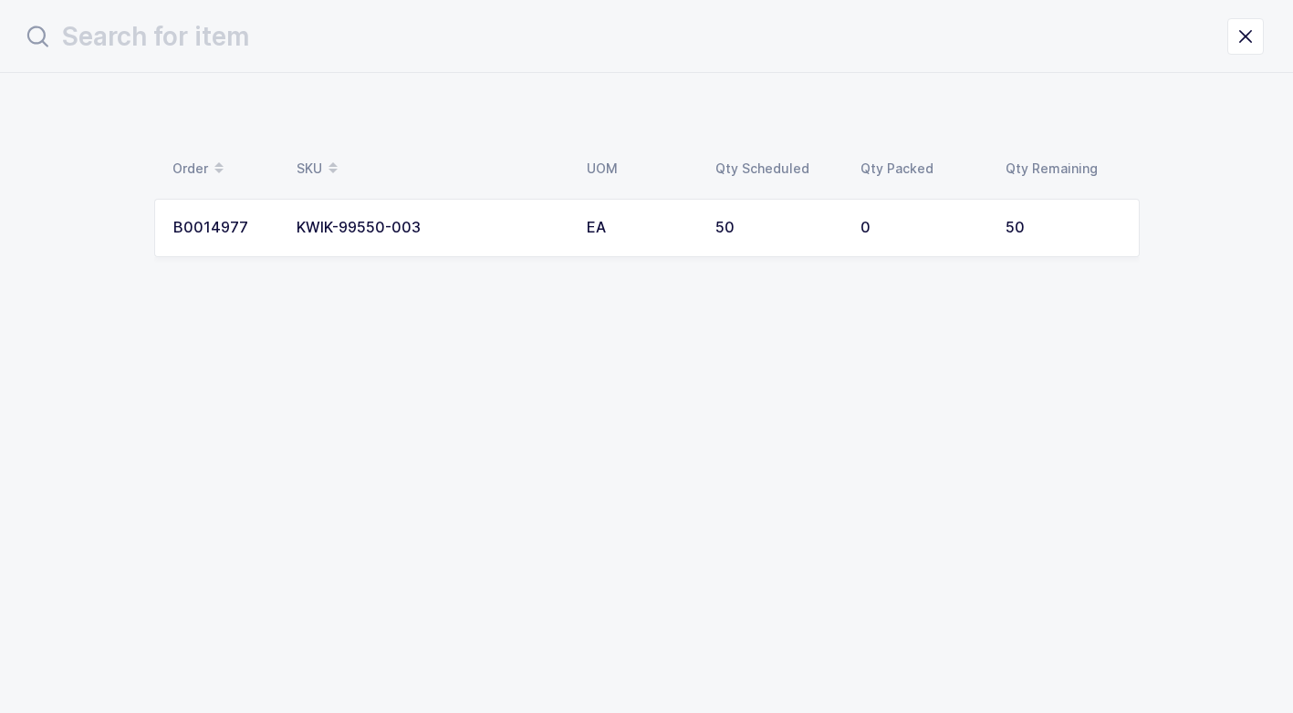
scroll to position [0, 0]
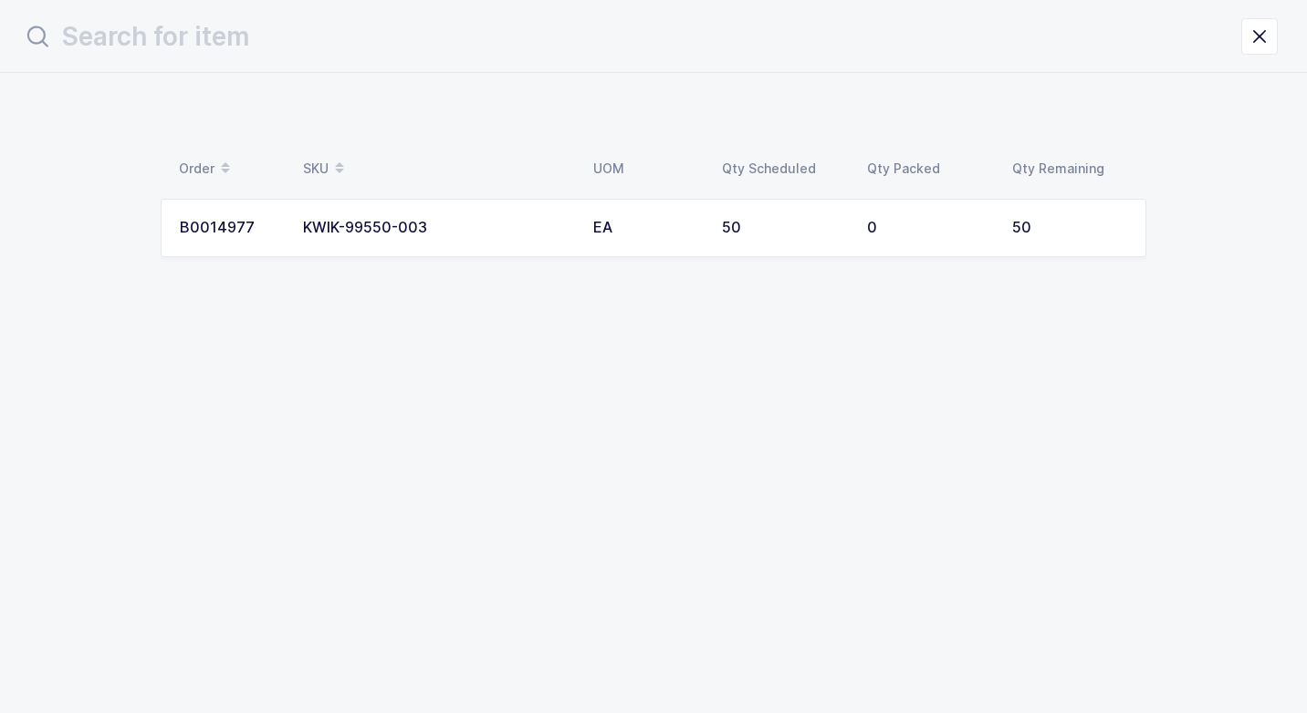
click at [514, 231] on div "KWIK-99550-003" at bounding box center [437, 228] width 268 height 16
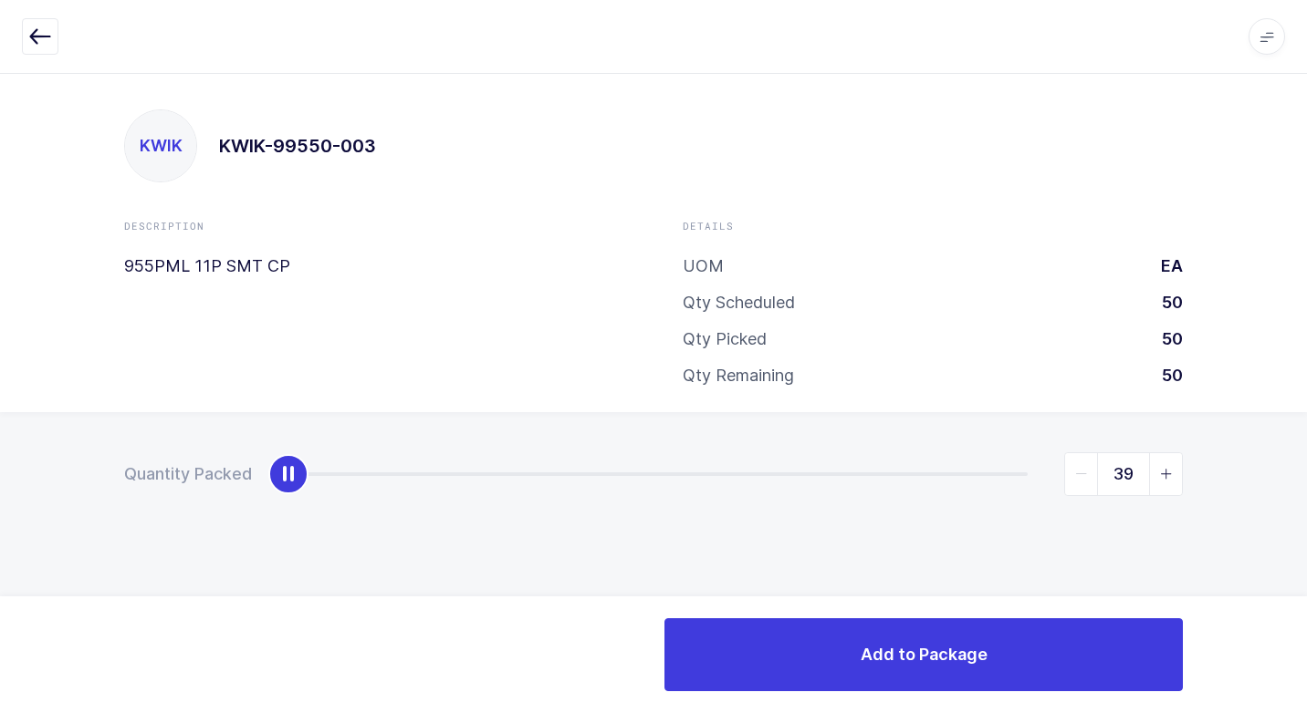
type input "50"
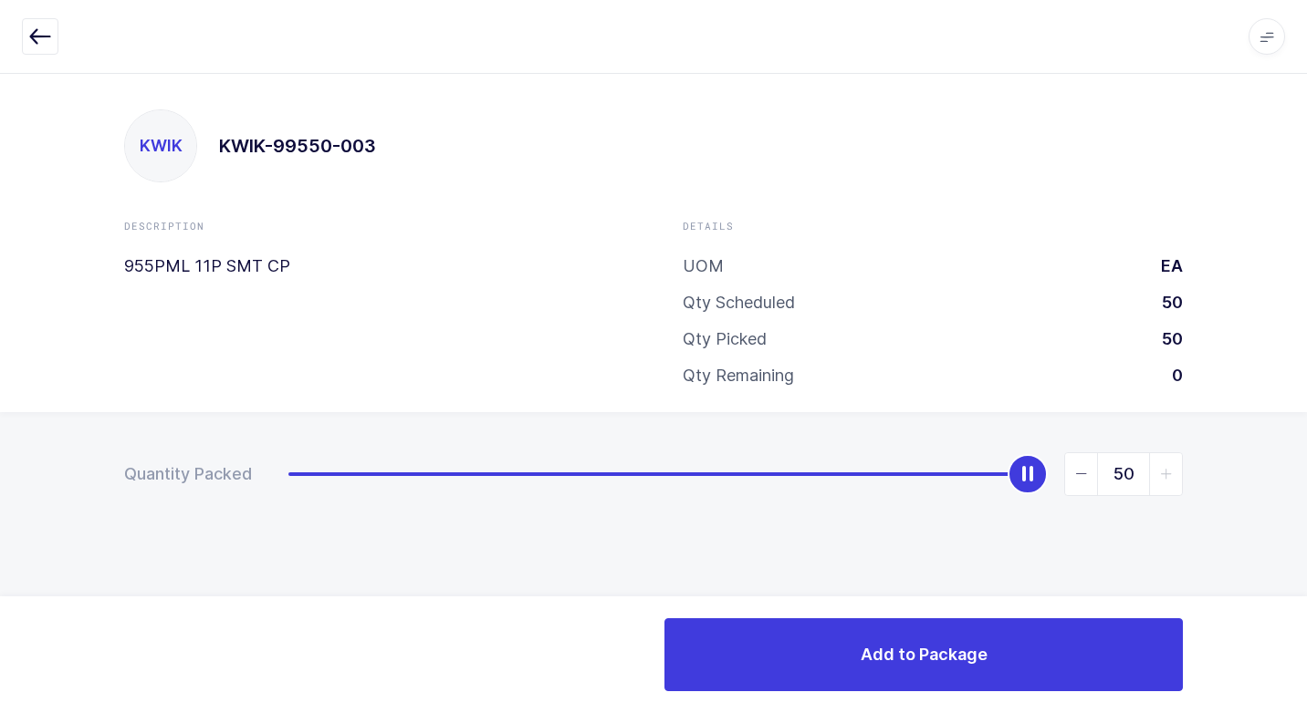
drag, startPoint x: 295, startPoint y: 474, endPoint x: 1309, endPoint y: 587, distance: 1020.8
click at [1306, 587] on html "Apps Core [GEOGRAPHIC_DATA] Admin Mission Control Purchasing [PERSON_NAME] Logo…" at bounding box center [653, 356] width 1307 height 713
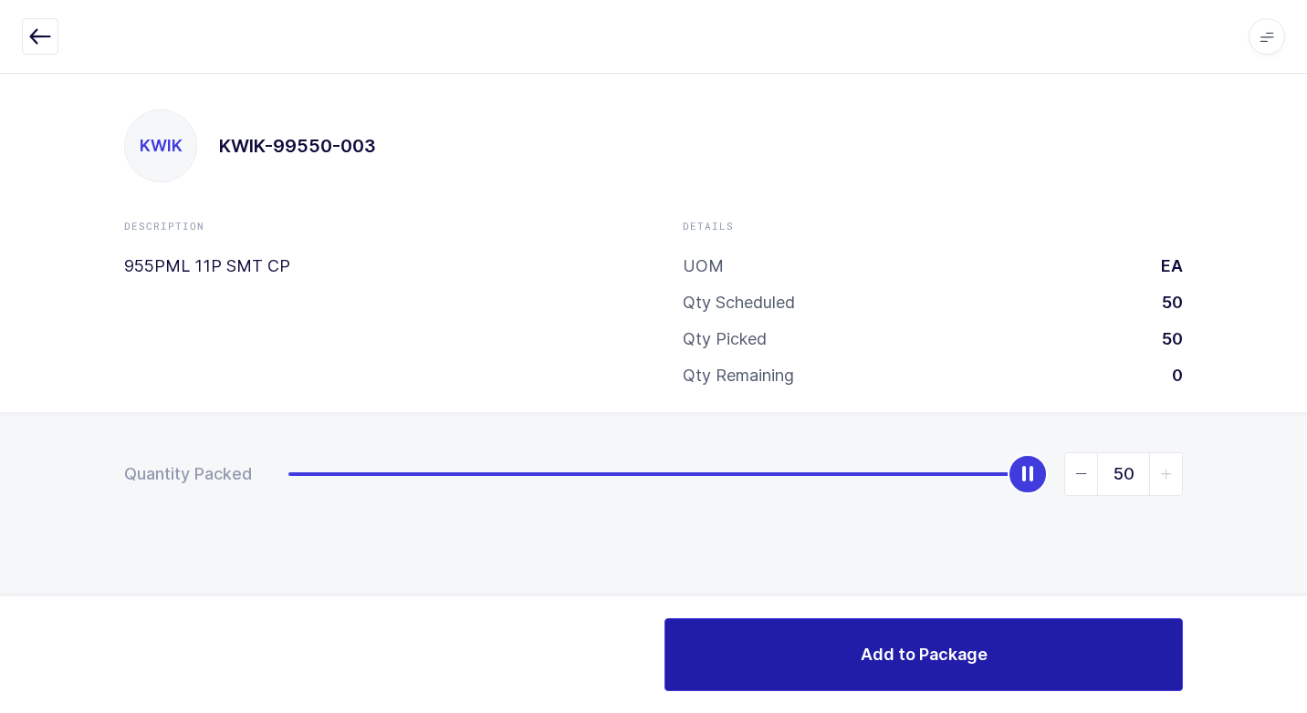
click at [828, 669] on button "Add to Package" at bounding box center [923, 655] width 518 height 73
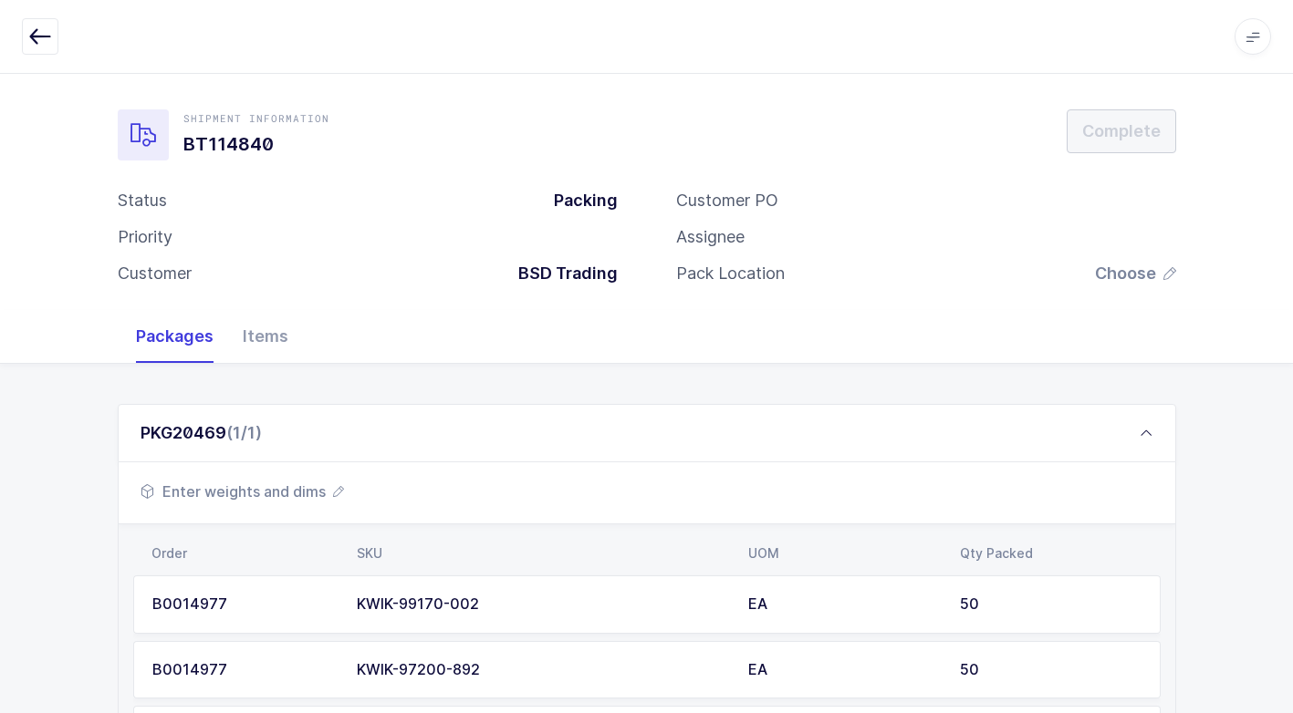
click at [289, 488] on span "Enter weights and dims" at bounding box center [242, 492] width 203 height 22
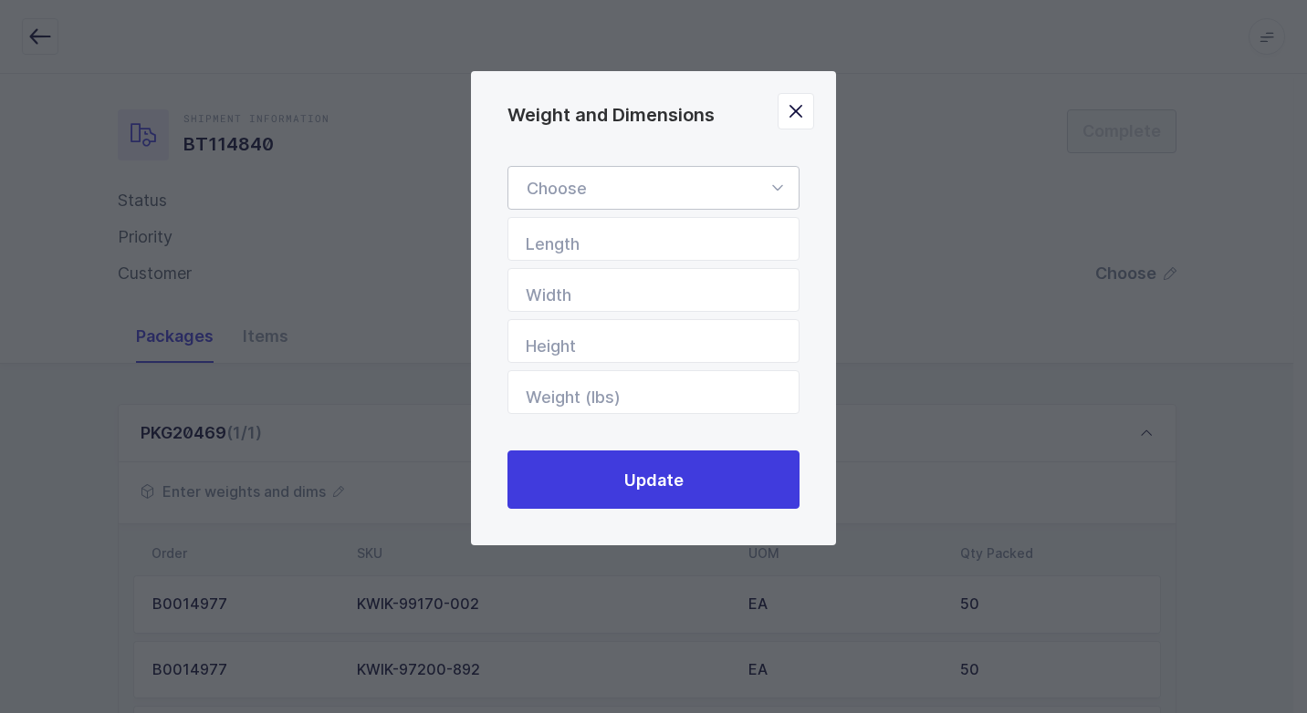
click at [768, 178] on icon "Weight and Dimensions" at bounding box center [776, 188] width 23 height 44
click at [643, 239] on span "Standard Pallet" at bounding box center [585, 240] width 118 height 19
type input "Standard Pallet"
type input "48"
type input "40"
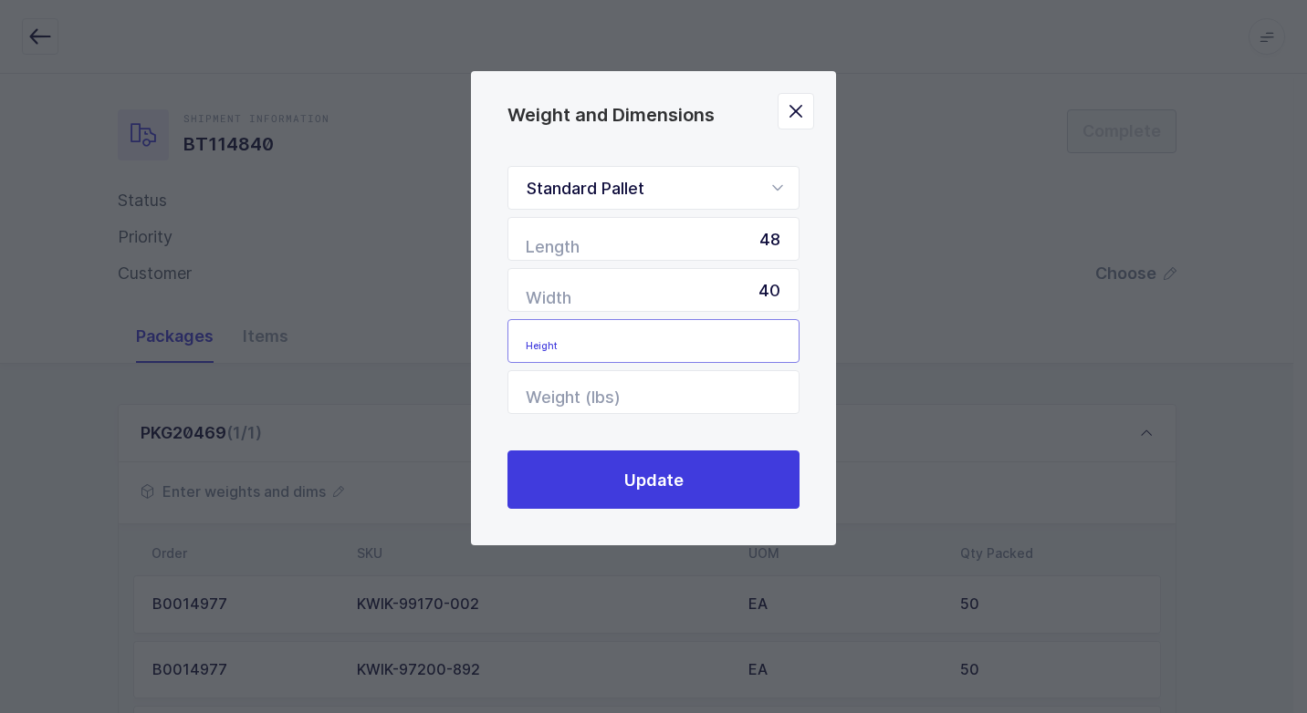
click at [765, 350] on input "Height" at bounding box center [653, 341] width 292 height 44
type input "55"
click at [765, 405] on input "Weight (lbs)" at bounding box center [653, 392] width 292 height 44
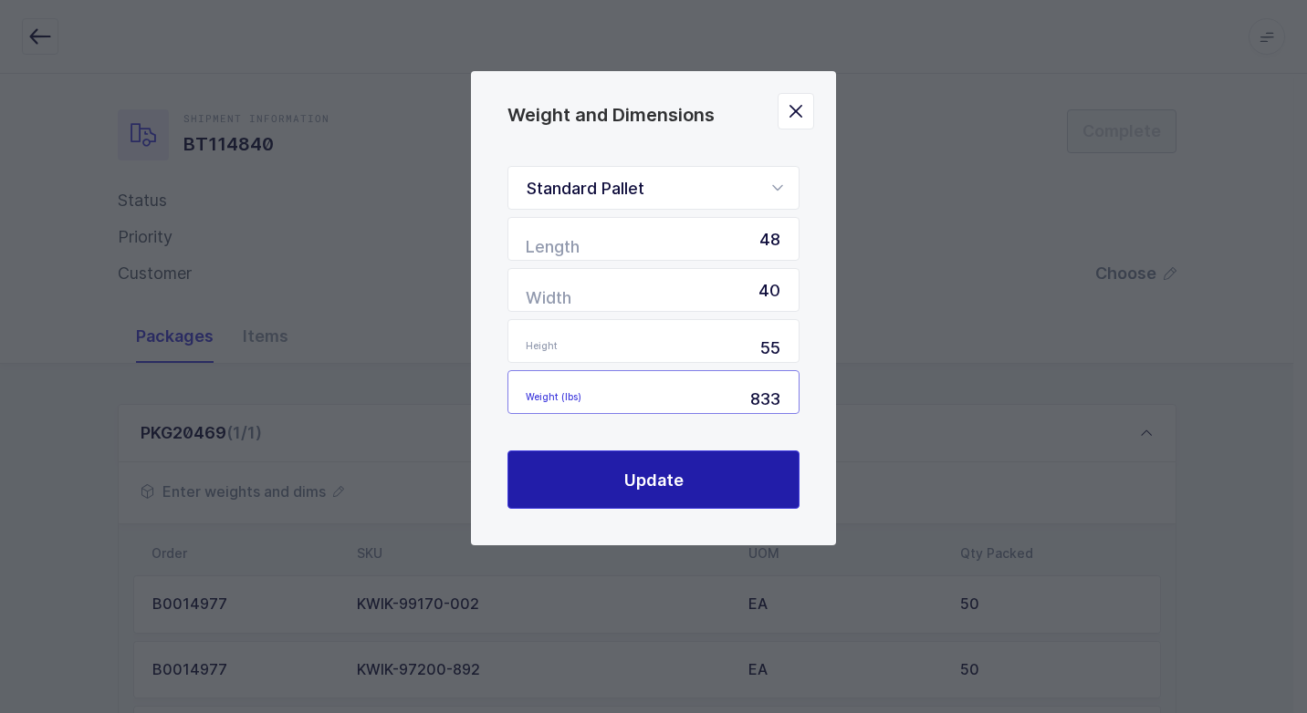
type input "833"
click at [653, 473] on span "Update" at bounding box center [653, 480] width 59 height 23
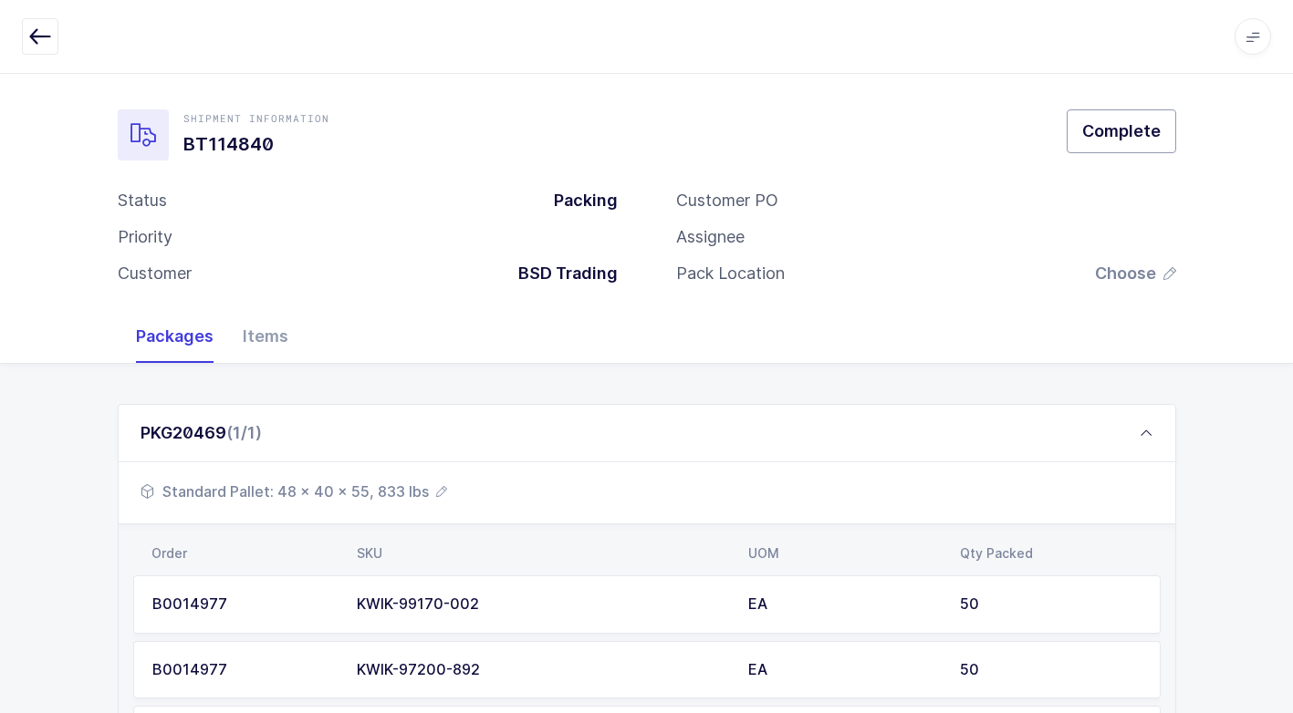
click at [1116, 125] on span "Complete" at bounding box center [1121, 131] width 78 height 23
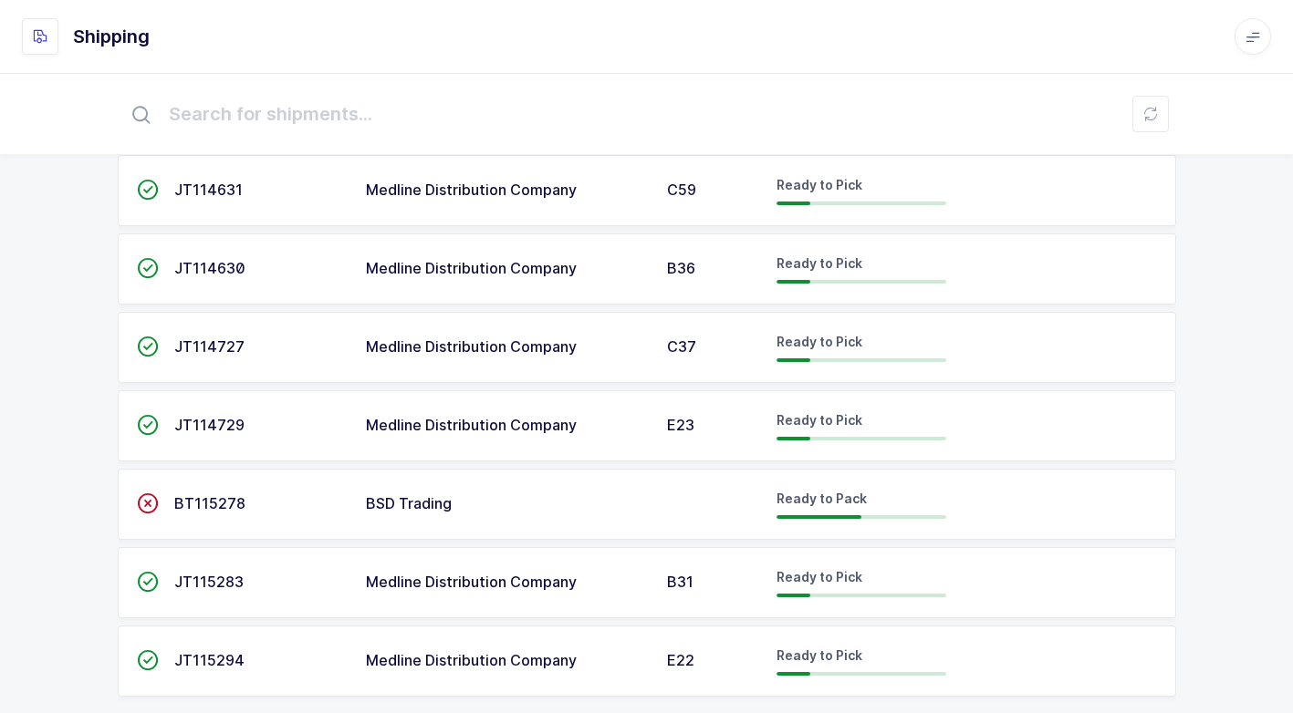
scroll to position [1154, 0]
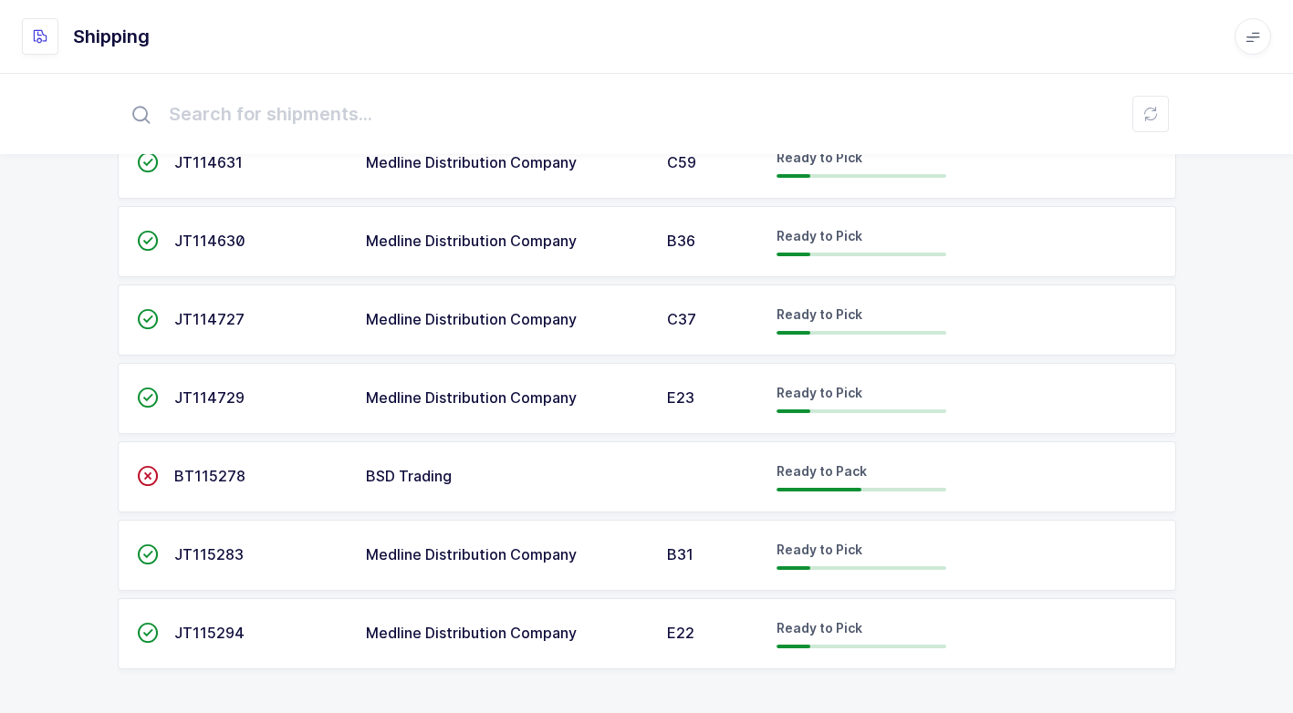
click at [553, 467] on td "BSD Trading" at bounding box center [505, 477] width 301 height 71
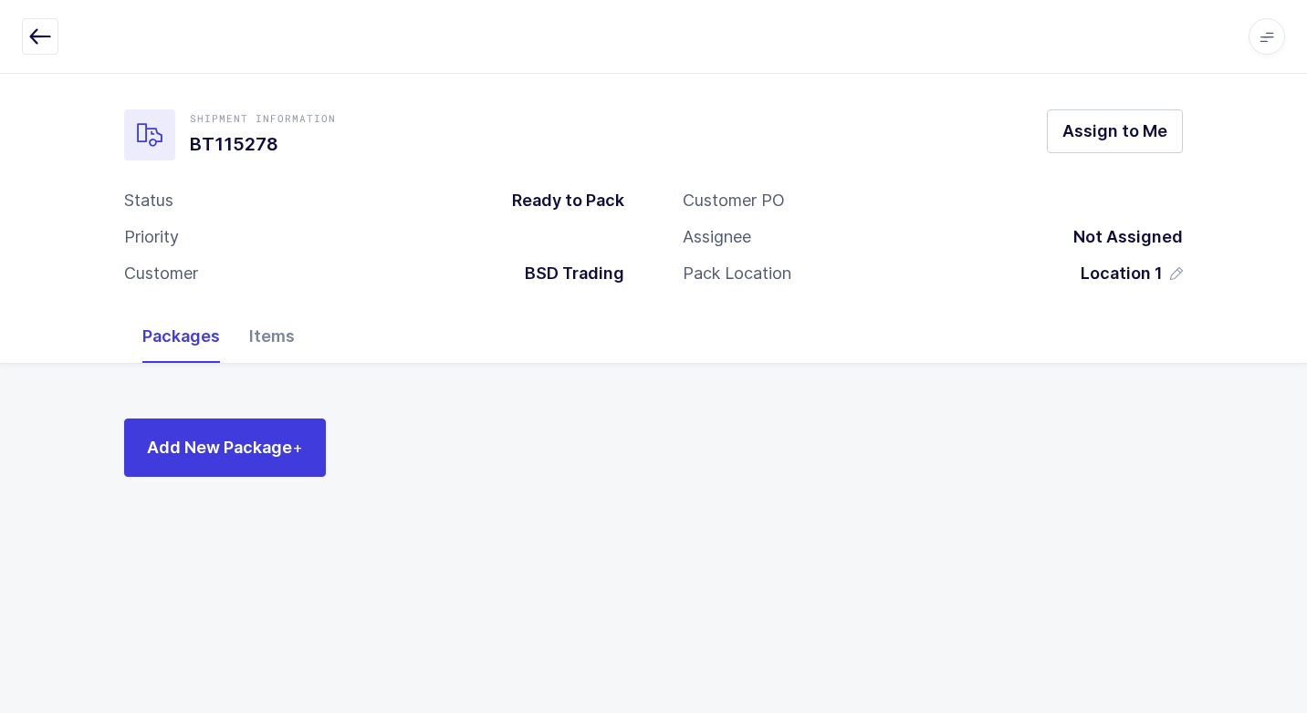
click at [279, 336] on div "Items" at bounding box center [271, 336] width 75 height 53
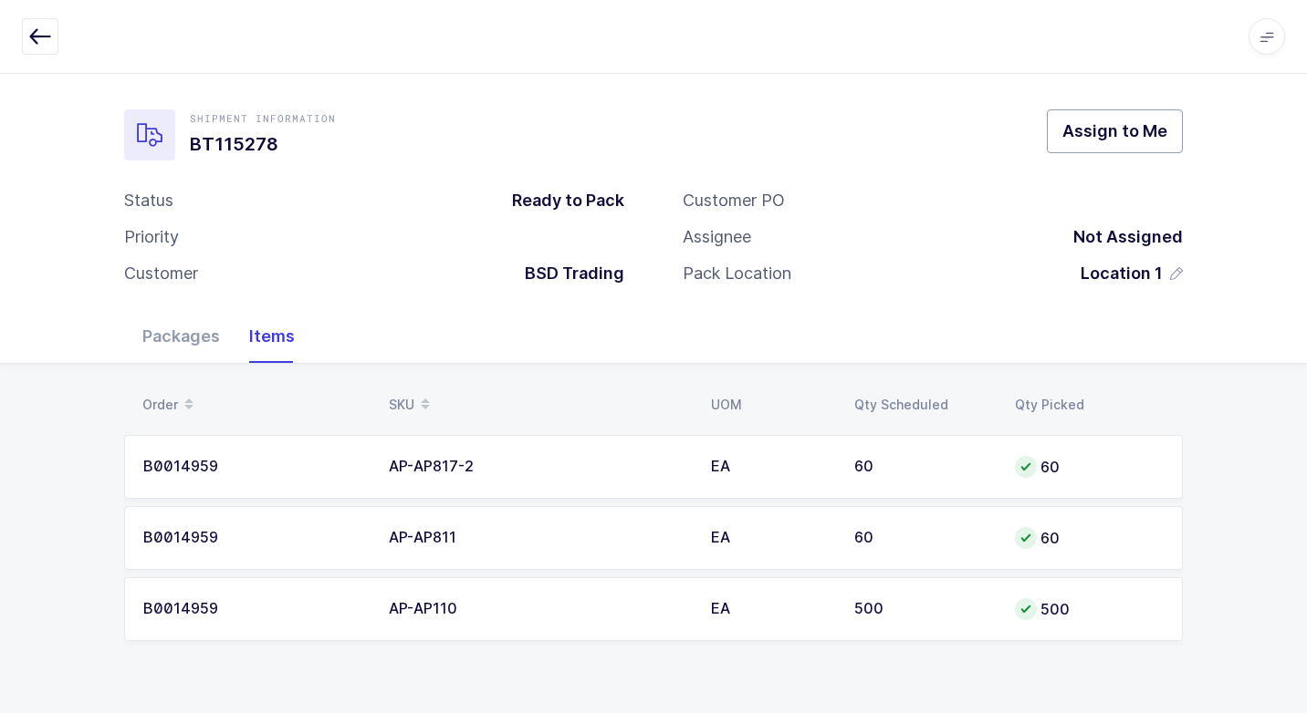
click at [1088, 134] on span "Assign to Me" at bounding box center [1114, 131] width 105 height 23
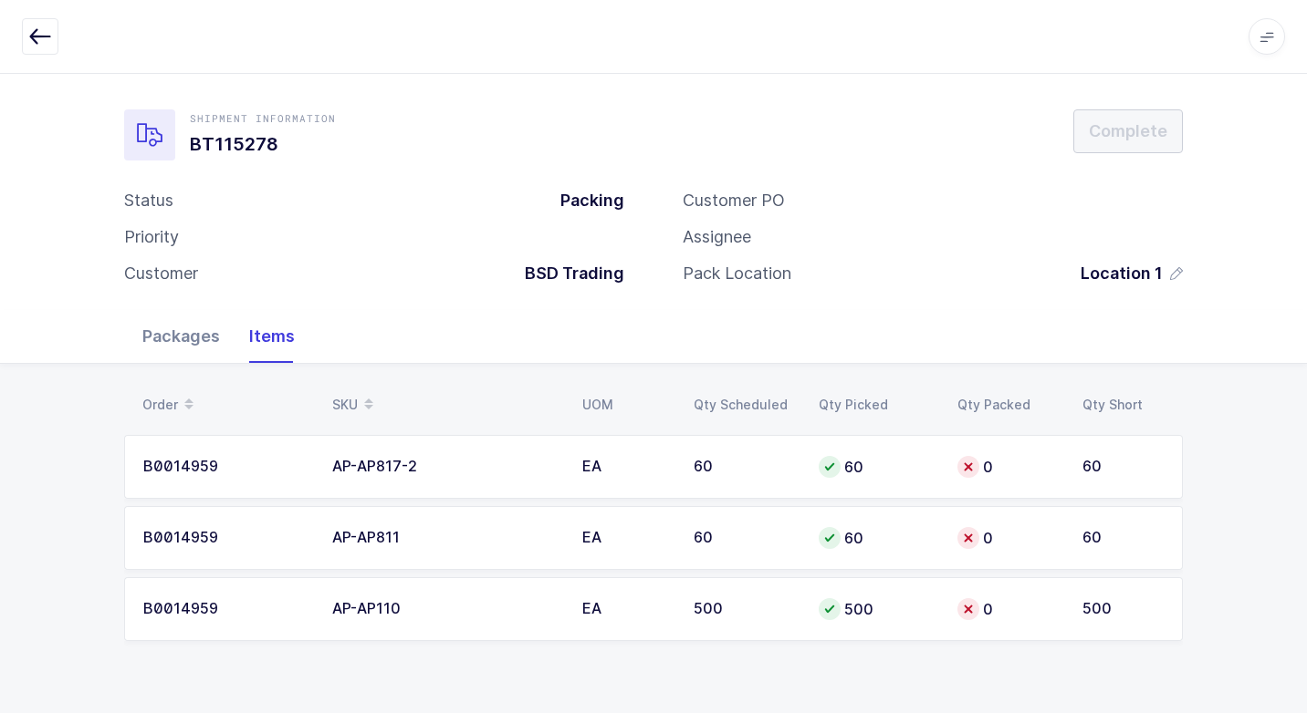
drag, startPoint x: 182, startPoint y: 334, endPoint x: 177, endPoint y: 346, distance: 13.1
click at [182, 335] on div "Packages" at bounding box center [181, 336] width 107 height 53
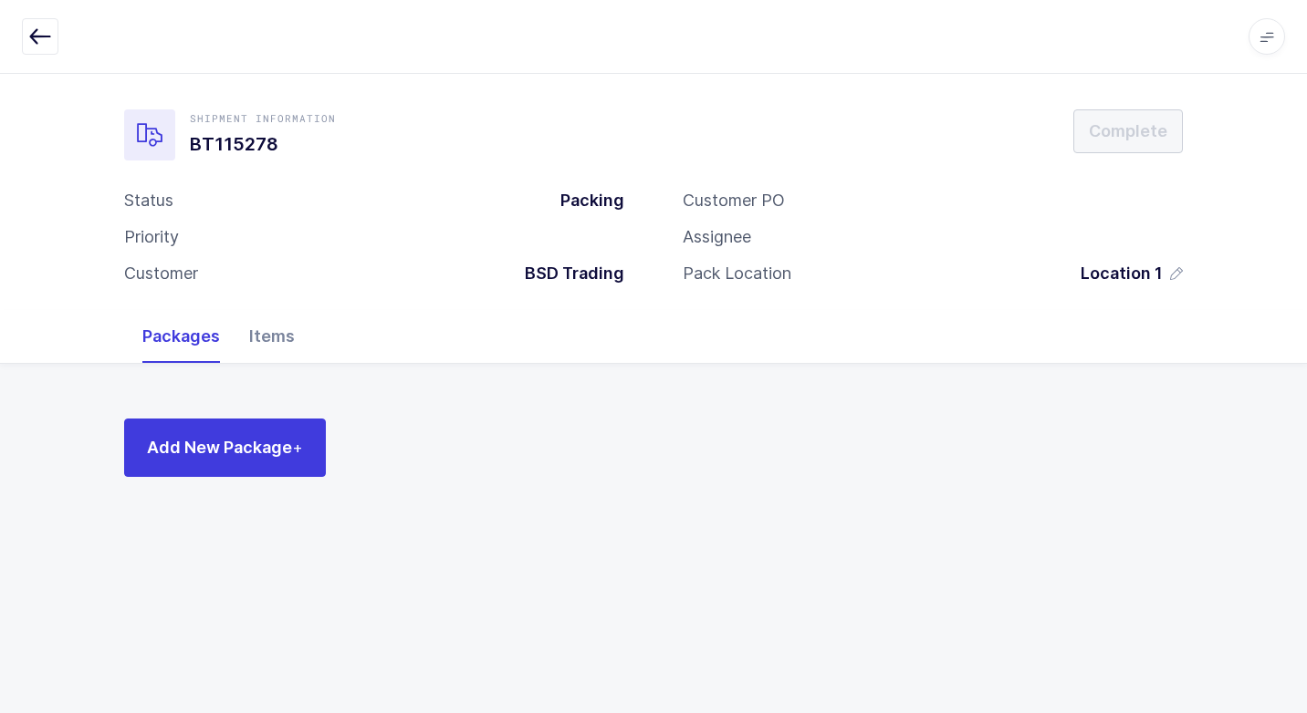
click at [254, 338] on div "Items" at bounding box center [271, 336] width 75 height 53
